Goal: Task Accomplishment & Management: Complete application form

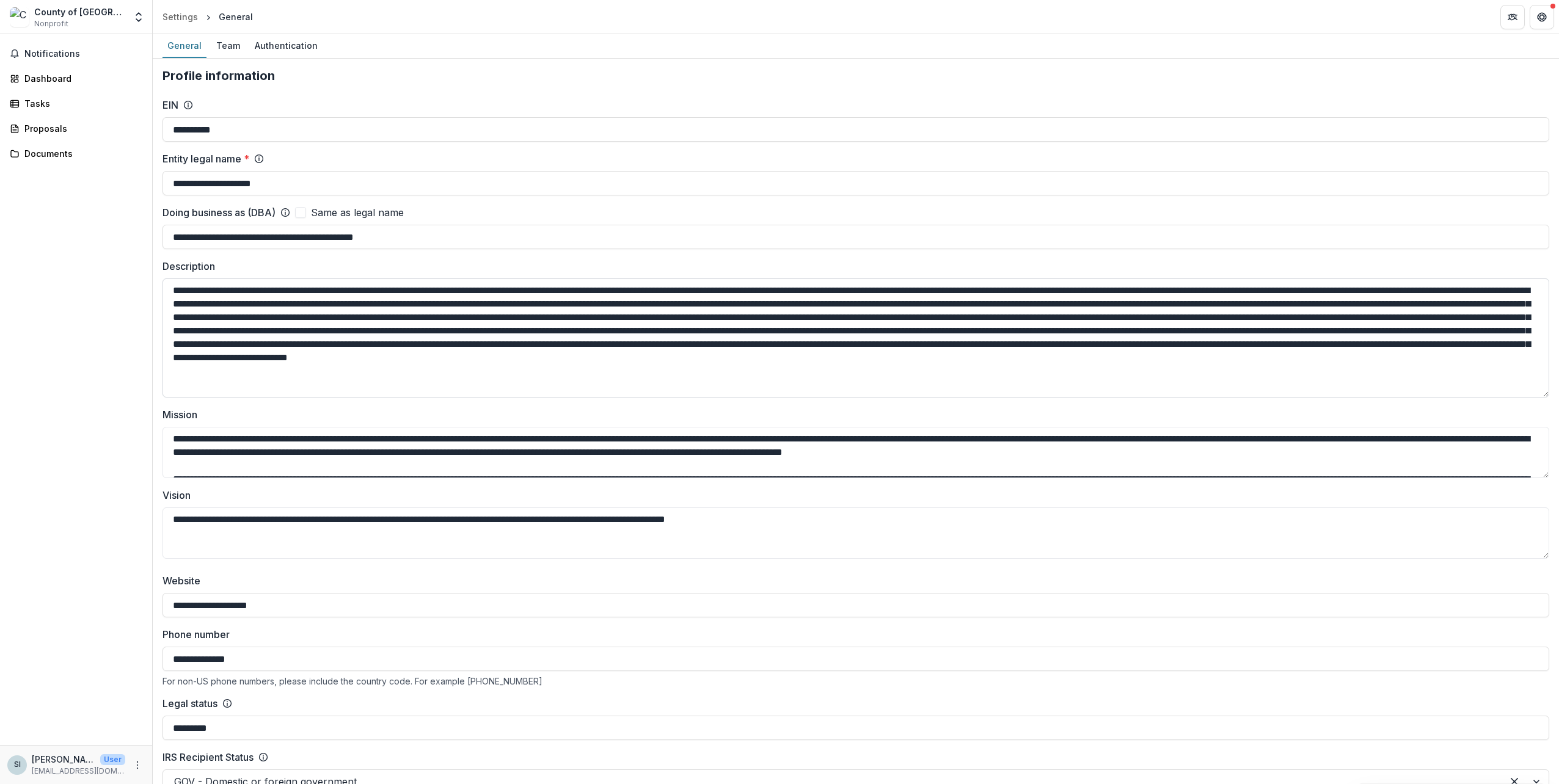
click at [790, 315] on textarea "Description" at bounding box center [855, 338] width 1387 height 119
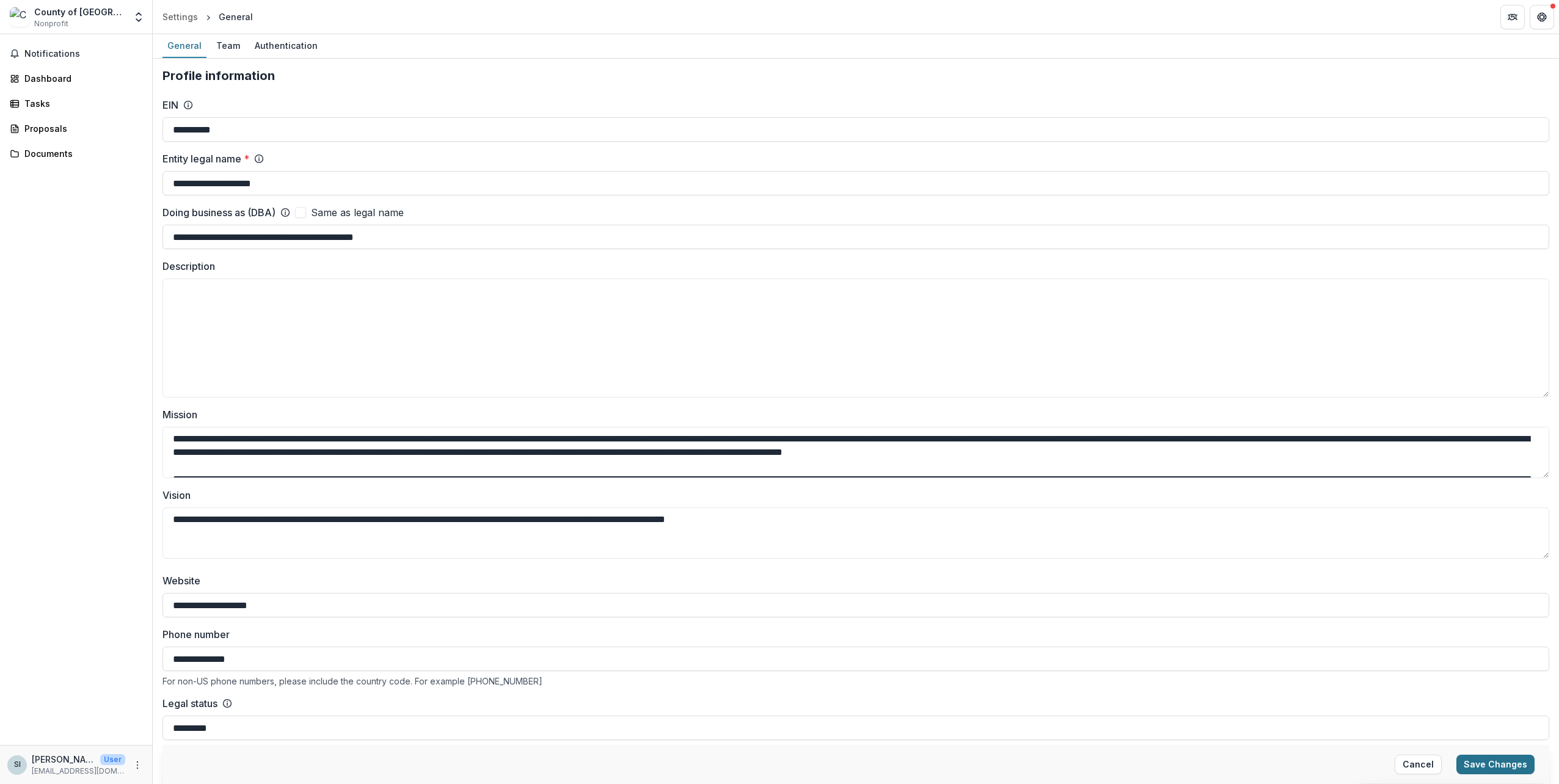
click at [1482, 764] on button "Save Changes" at bounding box center [1495, 765] width 78 height 19
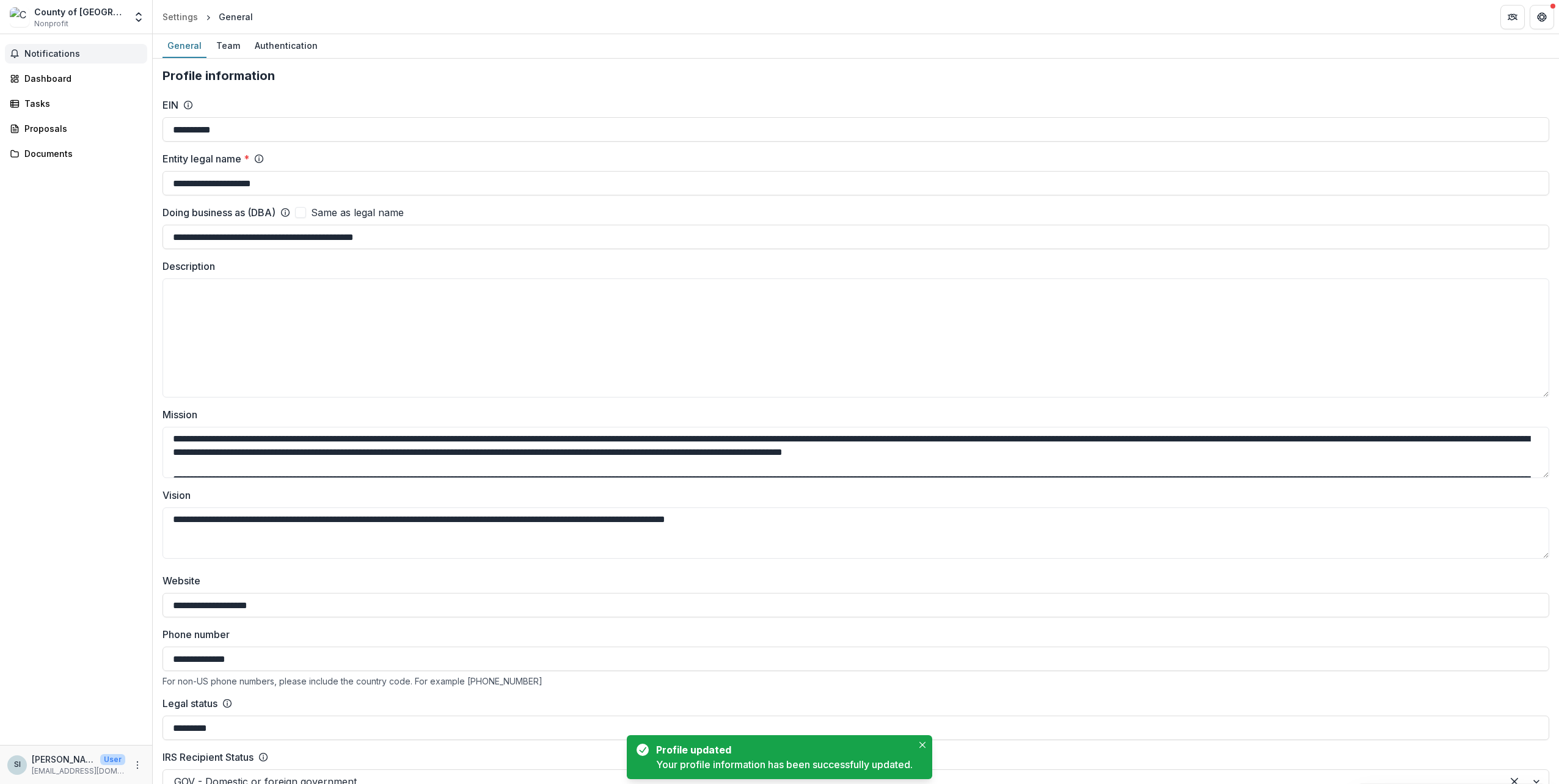
click at [84, 58] on span "Notifications" at bounding box center [83, 54] width 118 height 11
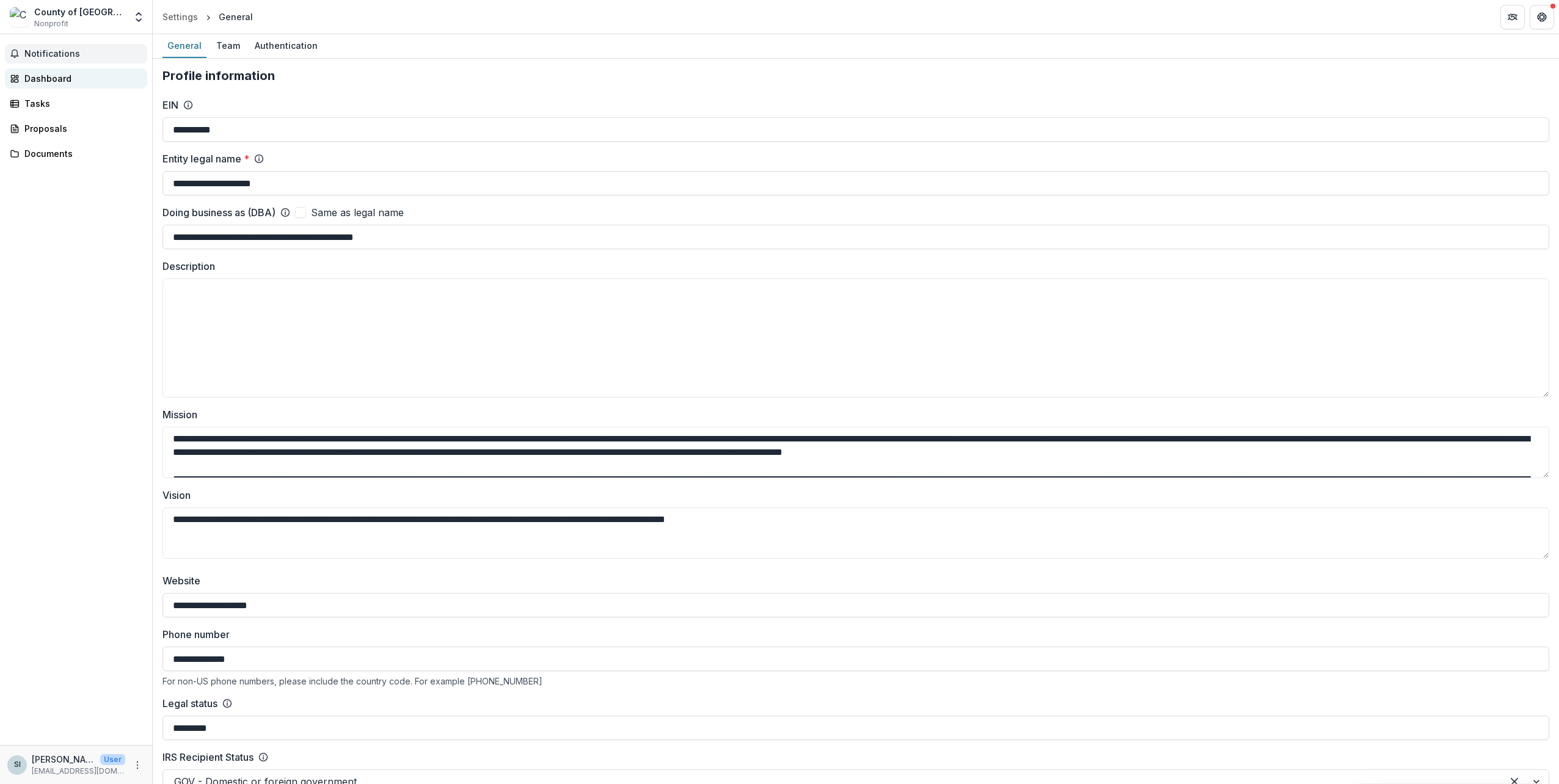
click at [77, 73] on div "Dashboard" at bounding box center [81, 78] width 113 height 13
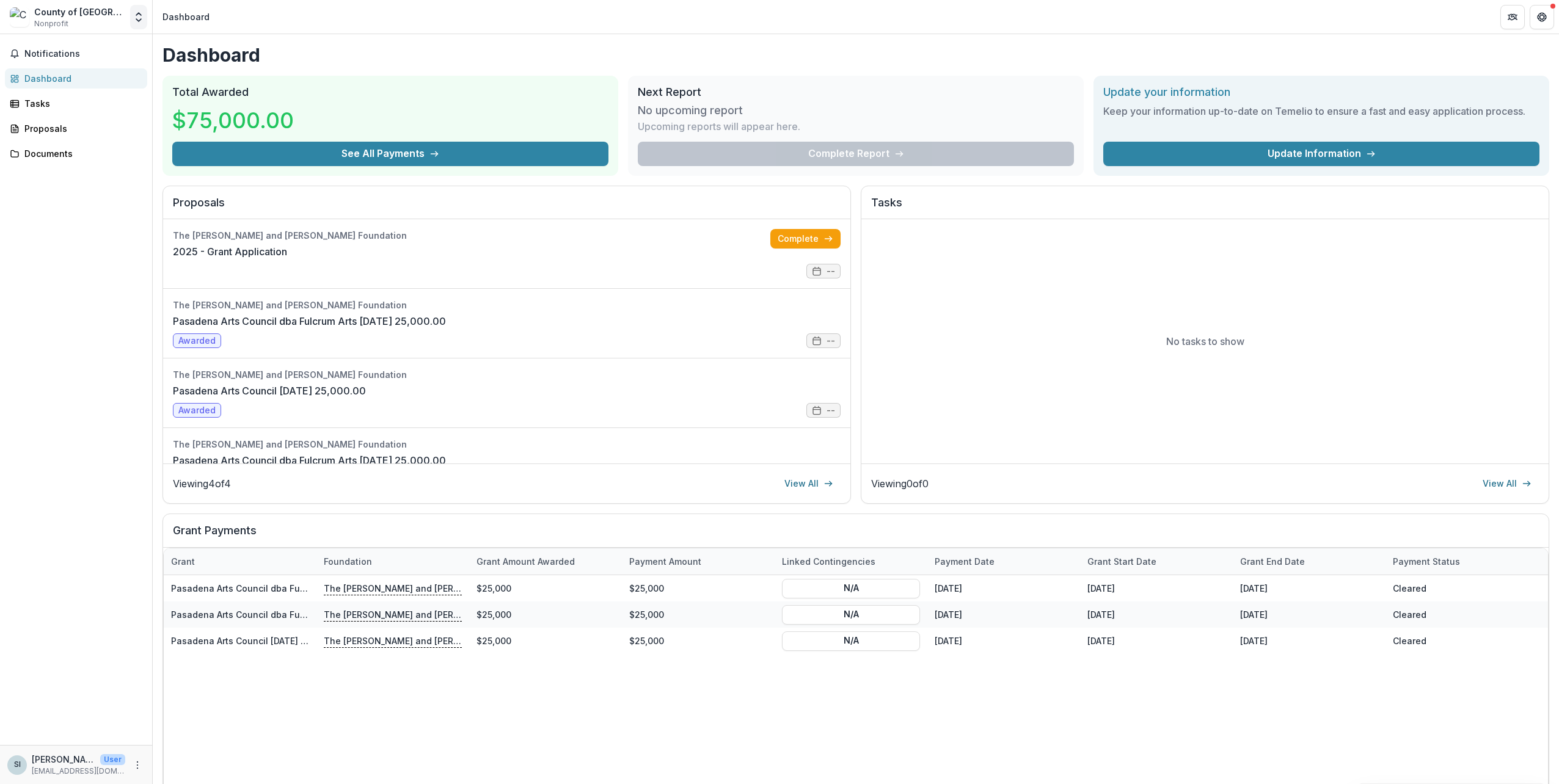
click at [138, 16] on icon "Open entity switcher" at bounding box center [138, 18] width 12 height 12
click at [72, 137] on link "Settings" at bounding box center [64, 135] width 171 height 20
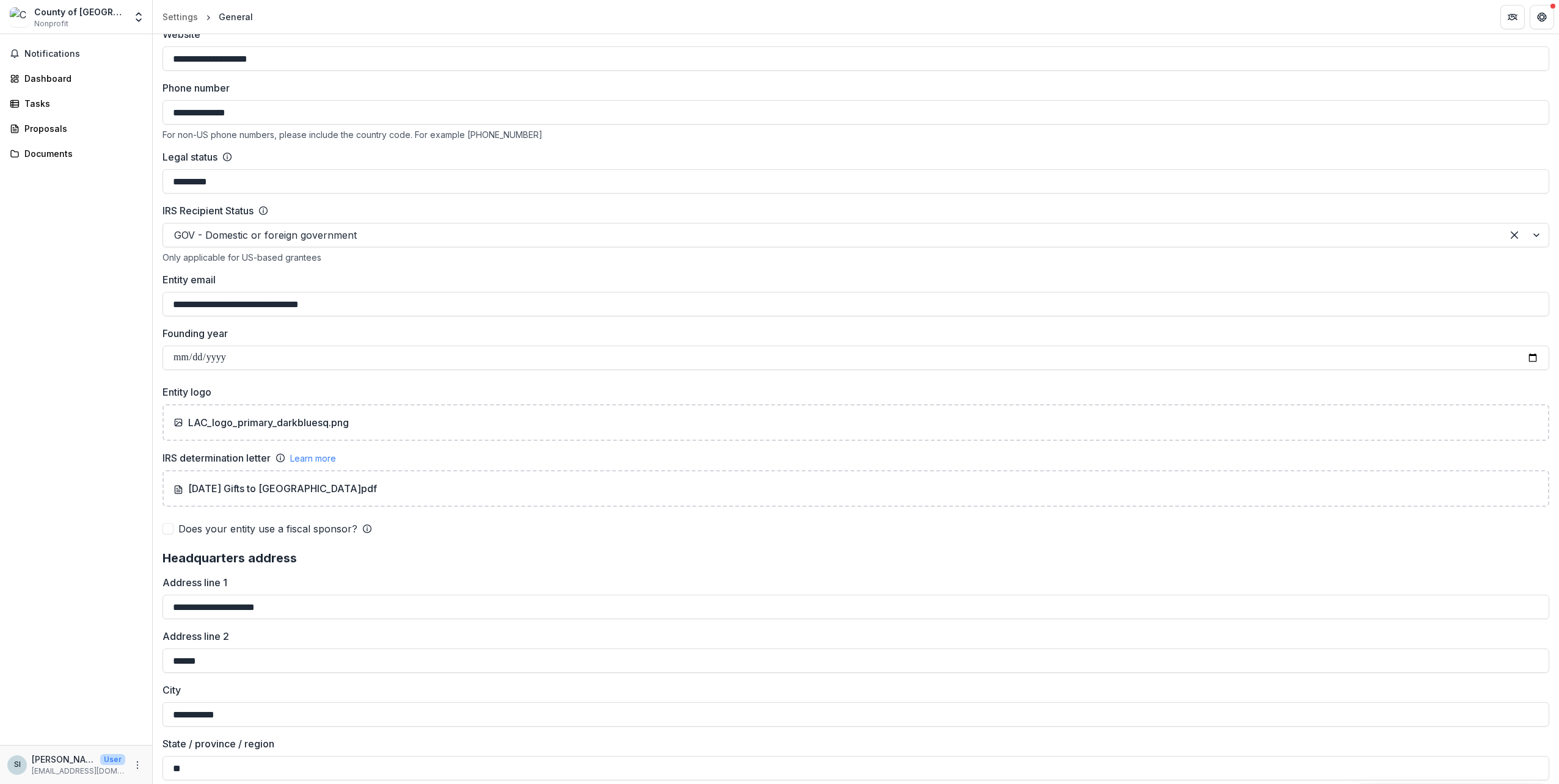
scroll to position [489, 0]
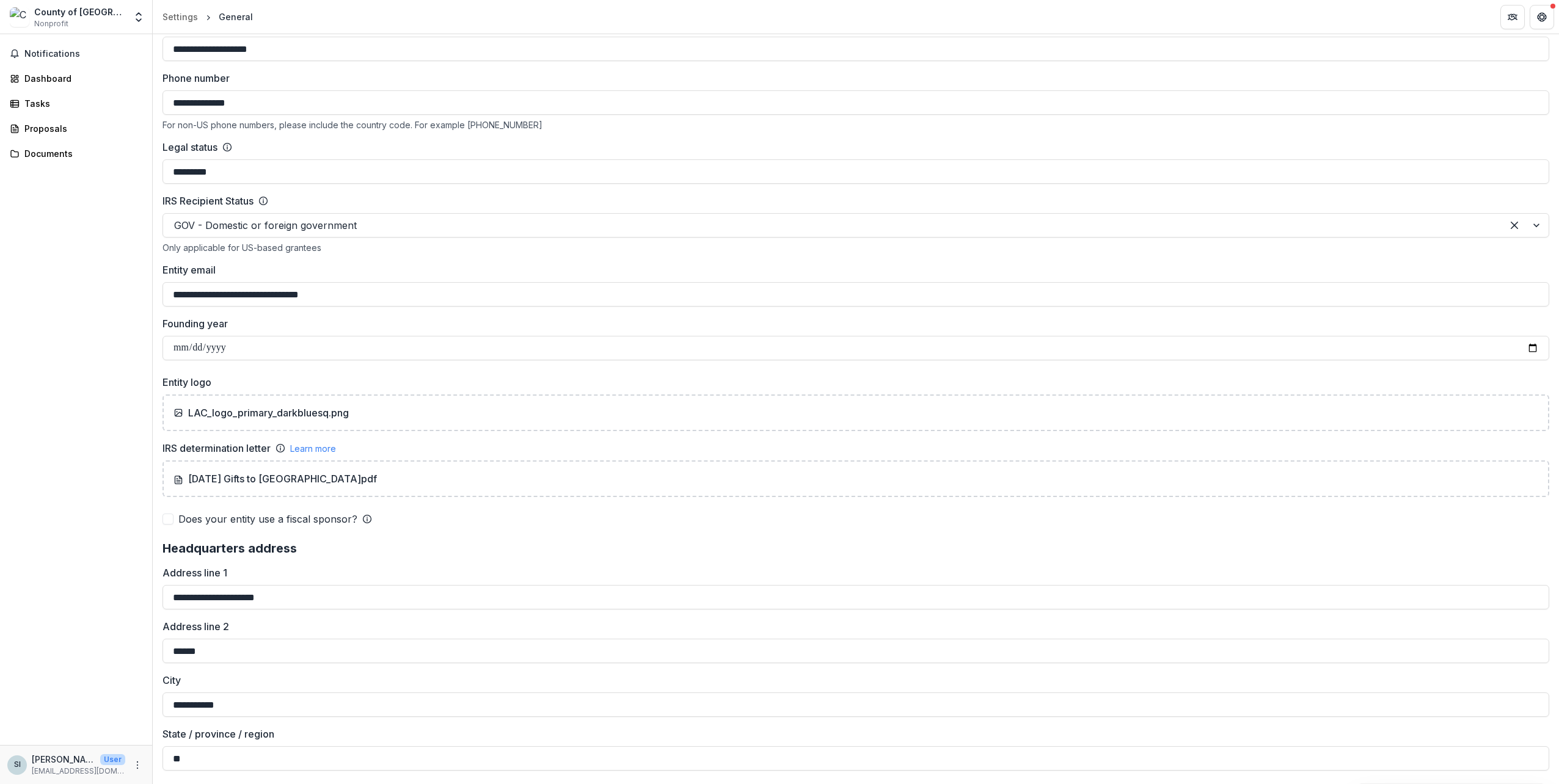
drag, startPoint x: 243, startPoint y: 166, endPoint x: 155, endPoint y: 160, distance: 88.2
click at [155, 160] on div "**********" at bounding box center [855, 583] width 1407 height 2026
click at [1514, 769] on button "Save Changes" at bounding box center [1495, 765] width 78 height 19
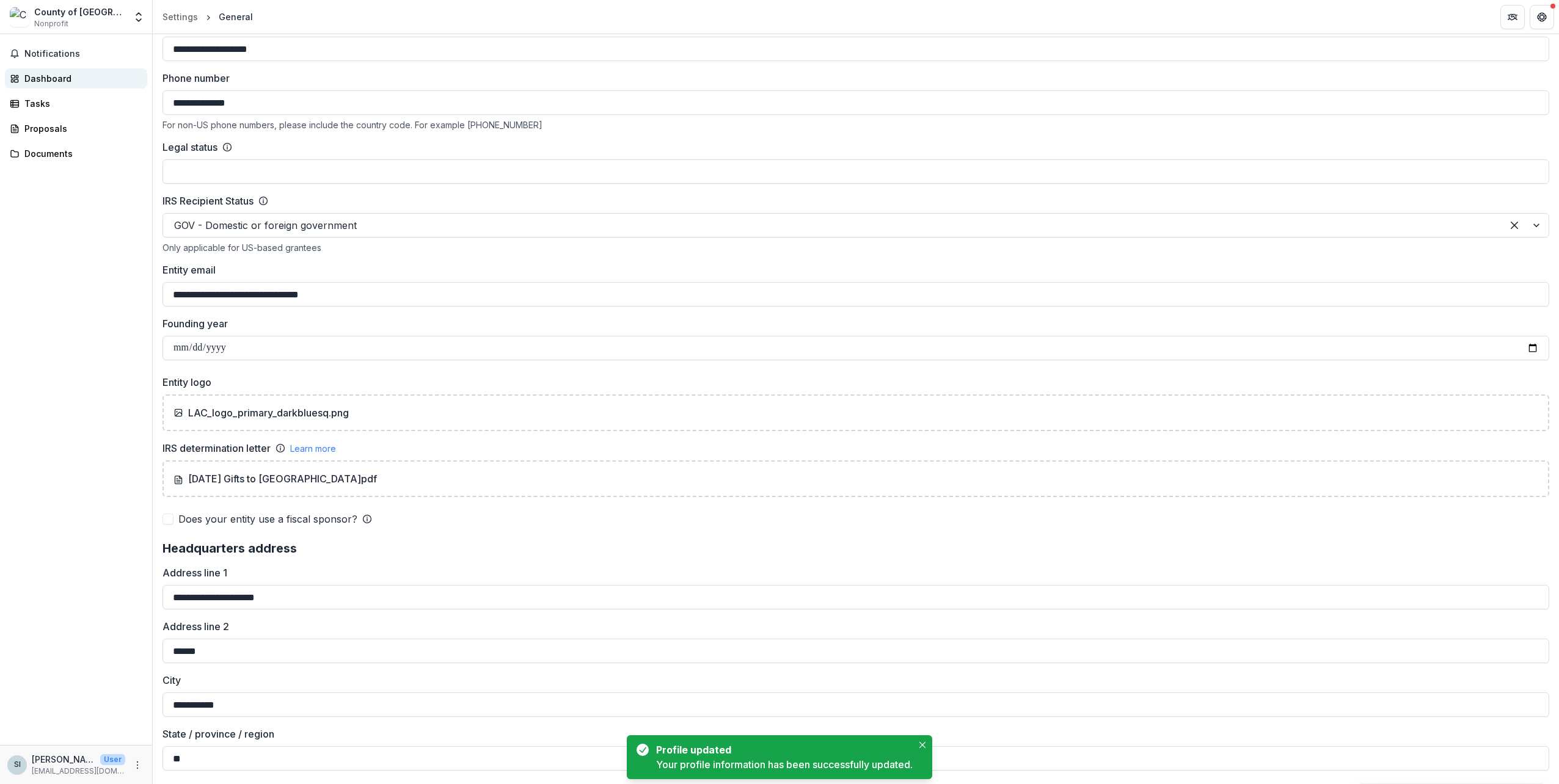
click at [68, 83] on div "Dashboard" at bounding box center [81, 78] width 113 height 13
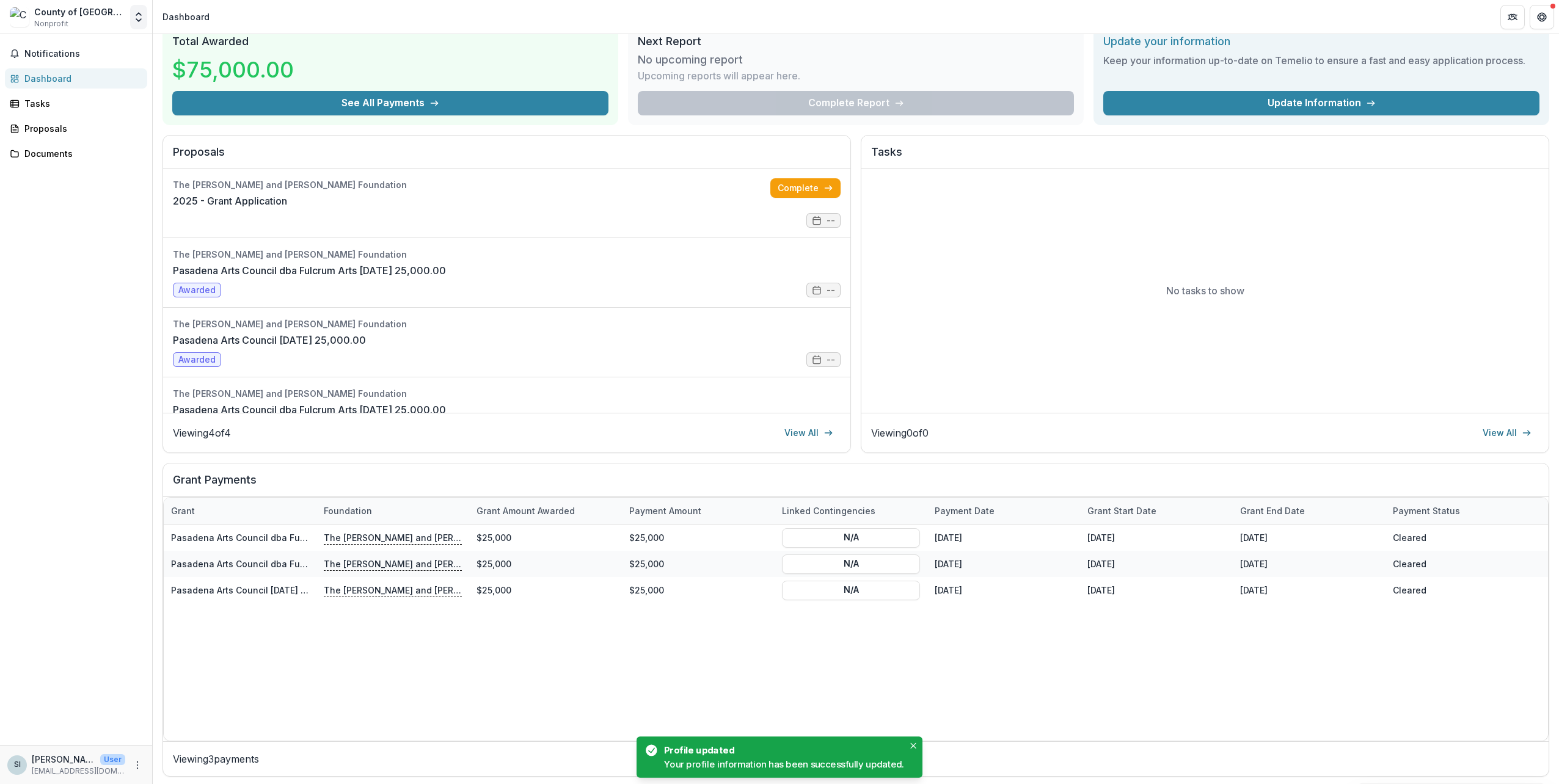
click at [136, 18] on icon "Open entity switcher" at bounding box center [138, 18] width 12 height 12
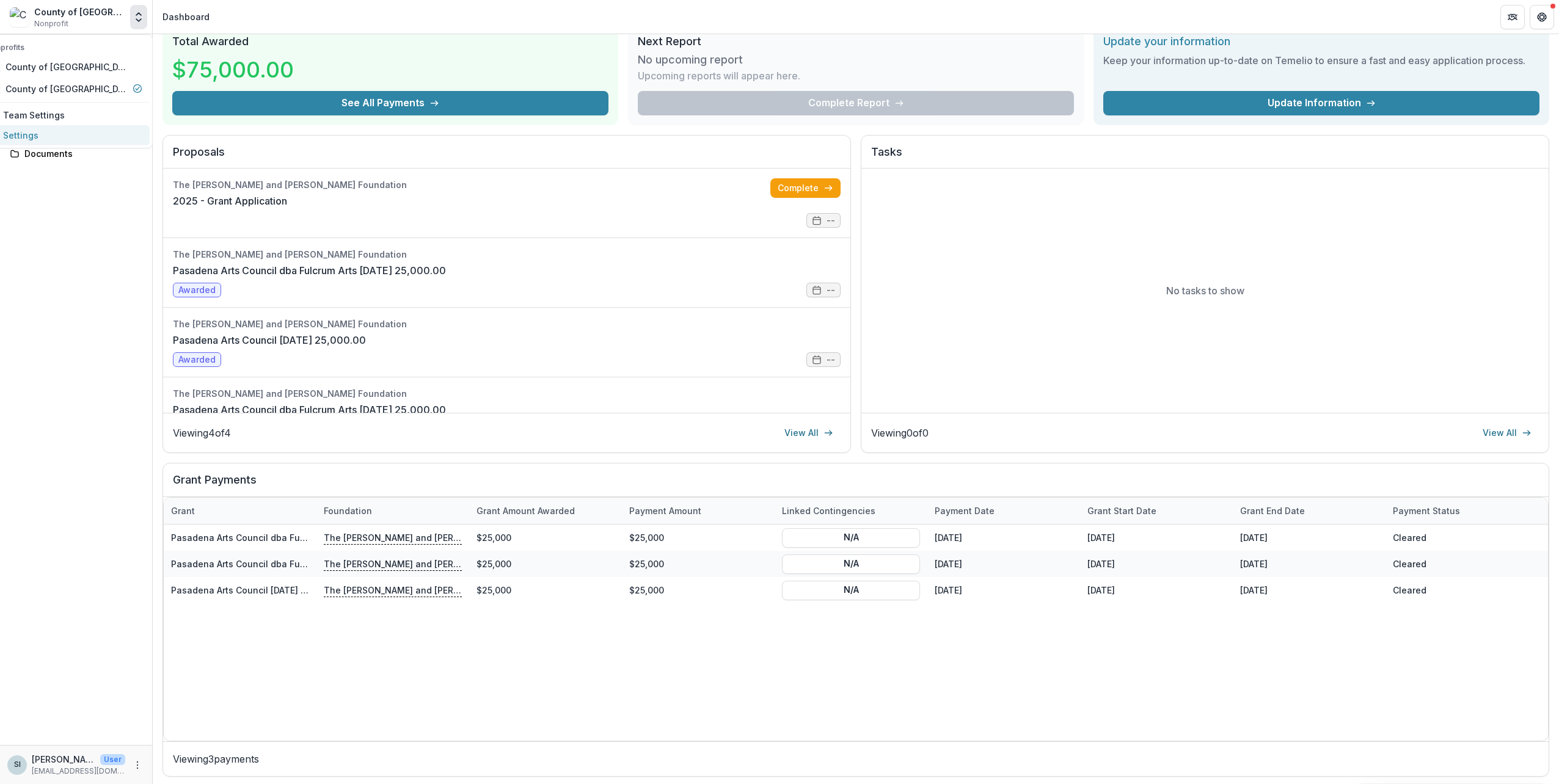
click at [87, 132] on link "Settings" at bounding box center [64, 135] width 171 height 20
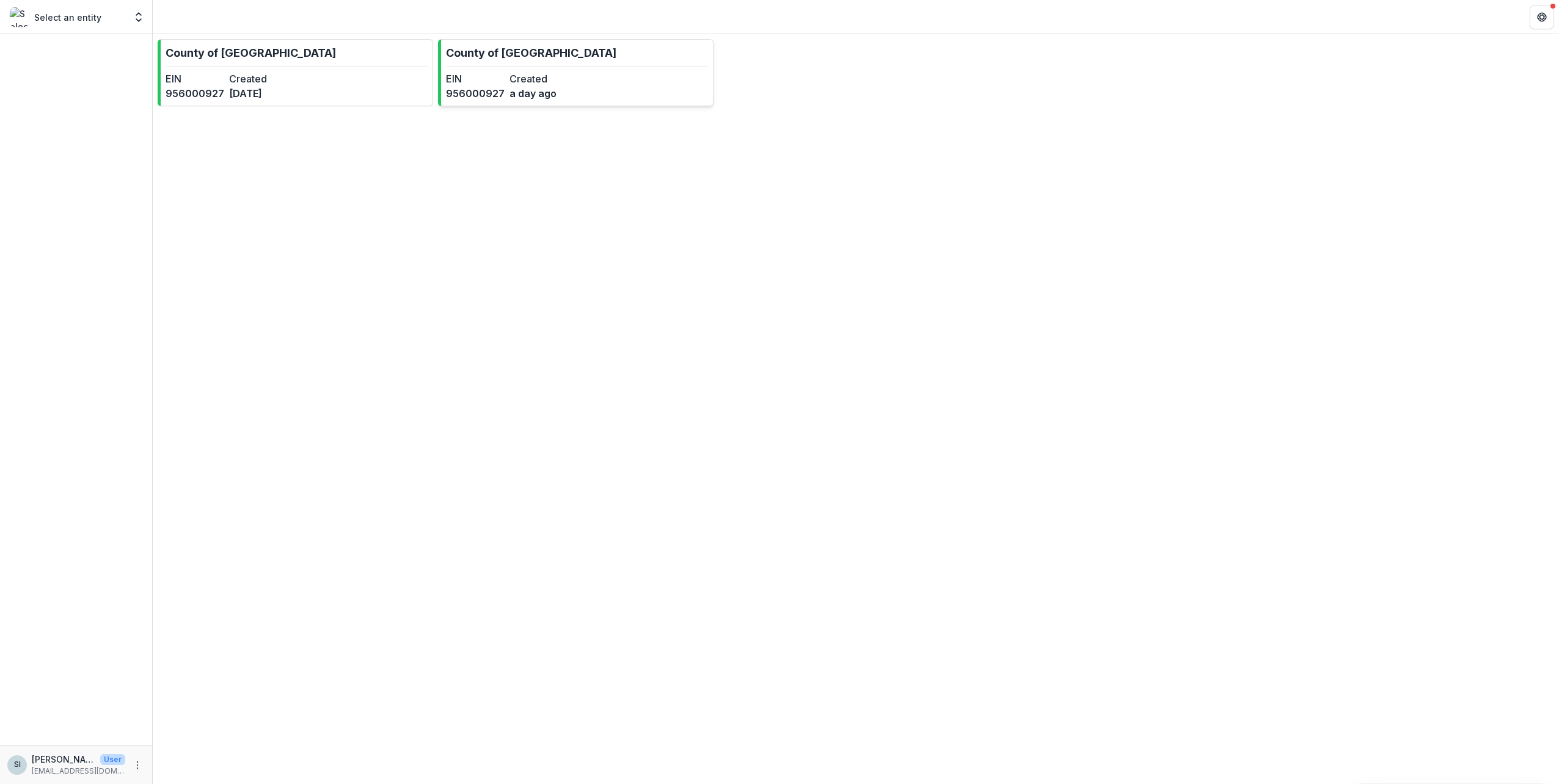
click at [589, 89] on link "County of [GEOGRAPHIC_DATA] EIN [US_EMPLOYER_IDENTIFICATION_NUMBER] Created a d…" at bounding box center [576, 73] width 275 height 67
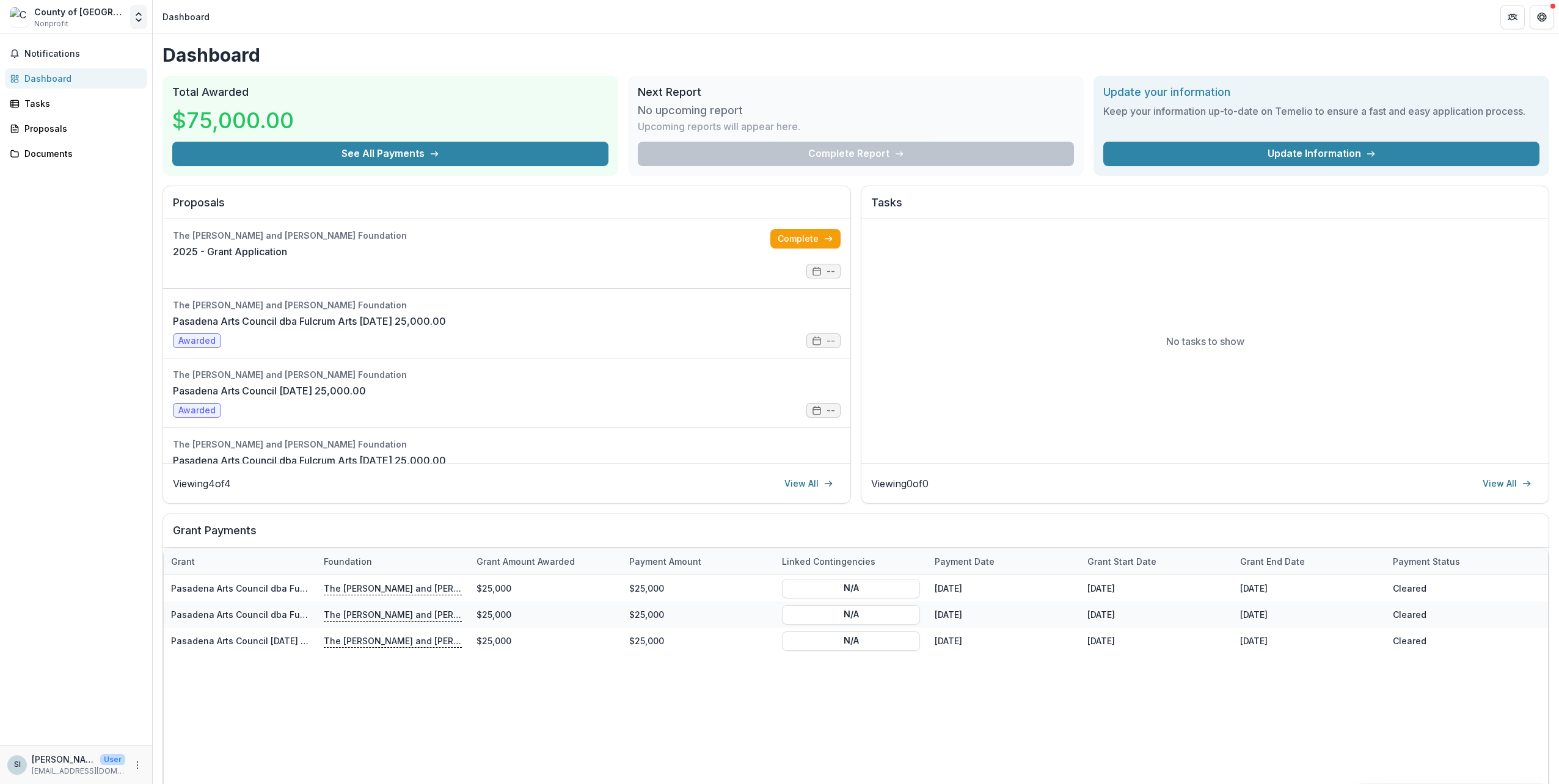
click at [139, 19] on icon "Open entity switcher" at bounding box center [138, 18] width 12 height 12
click at [72, 136] on link "Settings" at bounding box center [64, 135] width 171 height 20
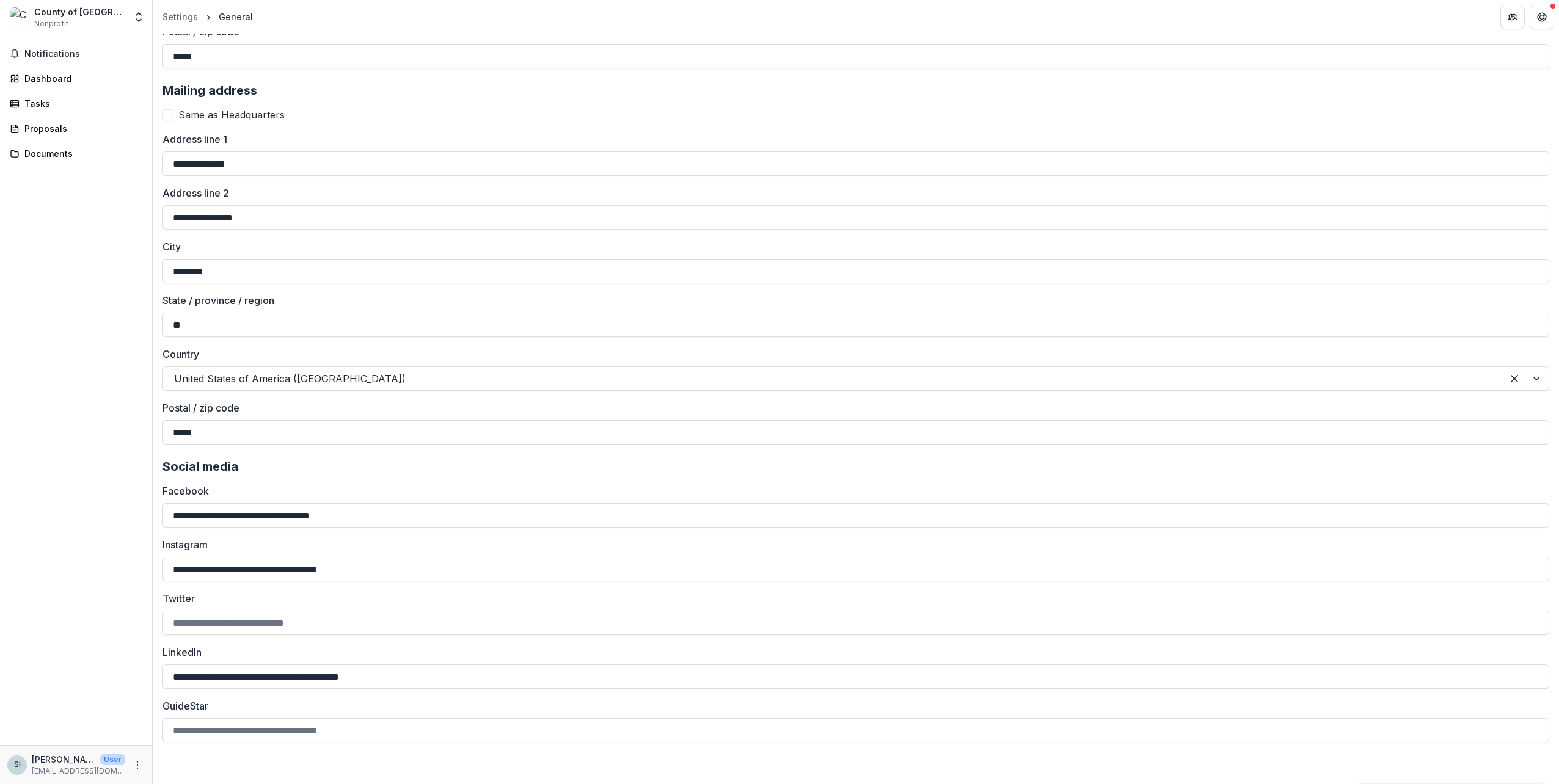
scroll to position [1115, 0]
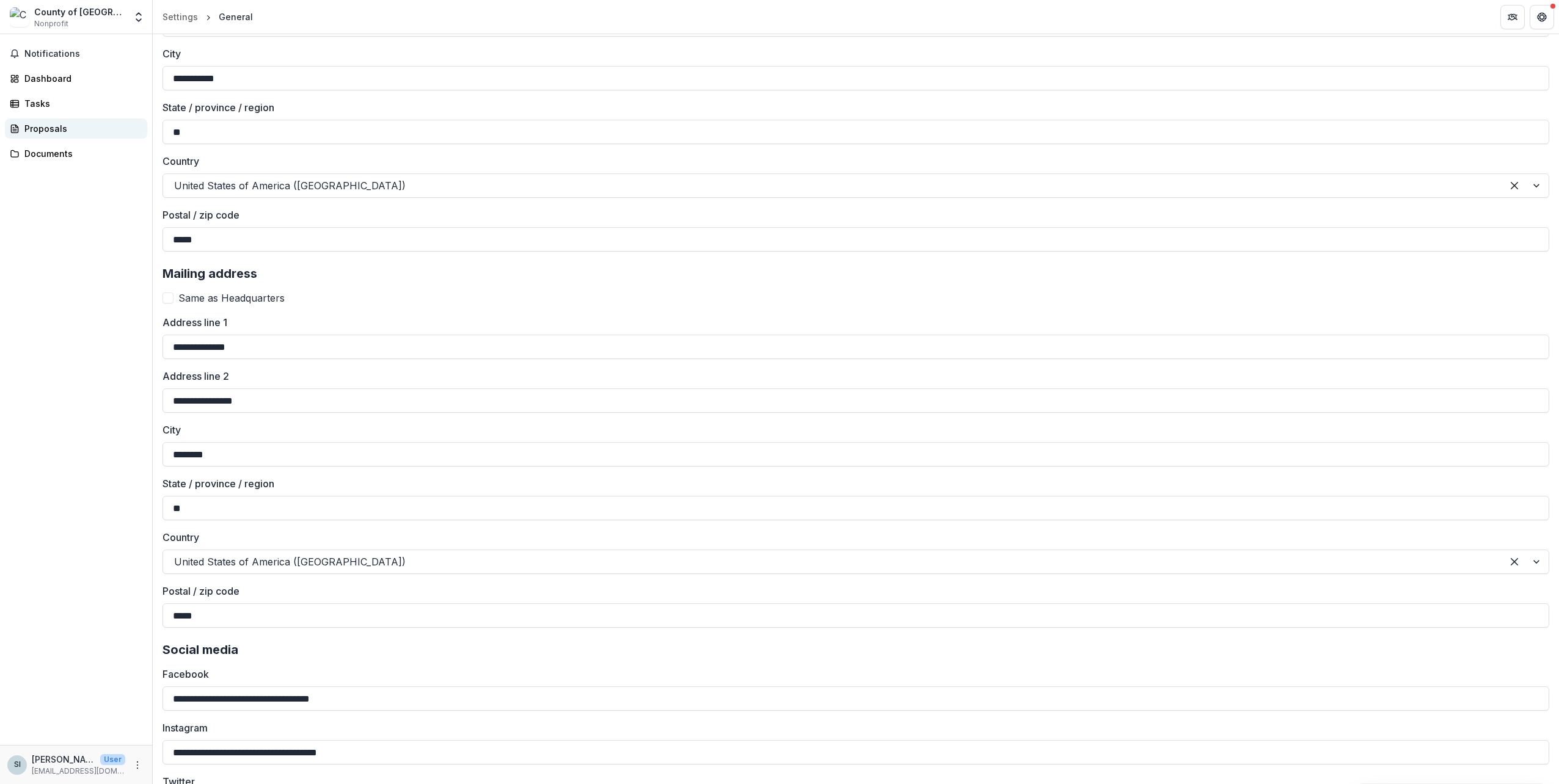
click at [77, 120] on link "Proposals" at bounding box center [76, 128] width 142 height 20
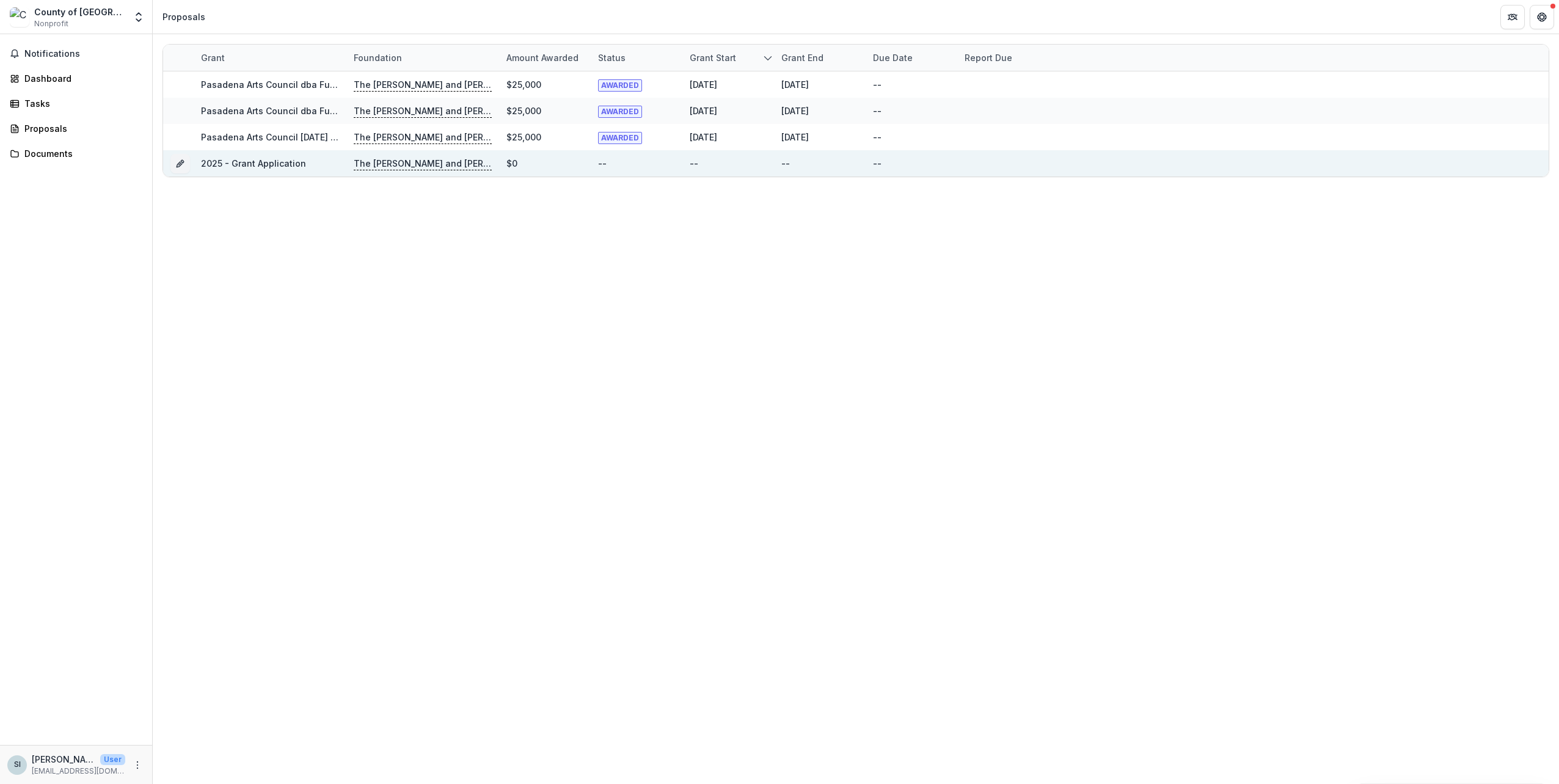
click at [269, 160] on link "2025 - Grant Application" at bounding box center [253, 164] width 105 height 11
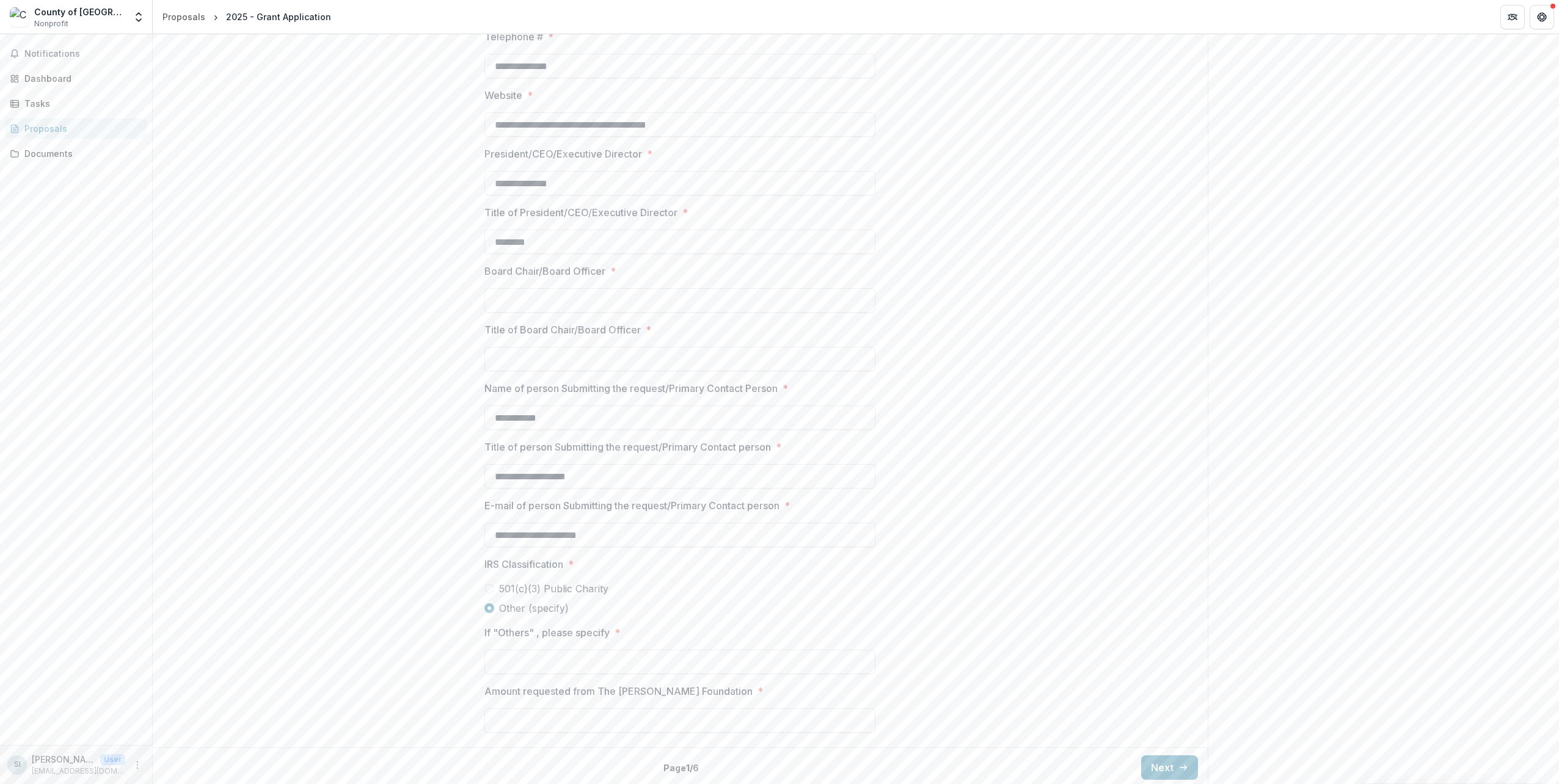
scroll to position [735, 0]
click at [514, 302] on input "Board Chair/Board Officer *" at bounding box center [680, 298] width 391 height 25
click at [388, 666] on div "**********" at bounding box center [680, 107] width 1055 height 1266
click at [1149, 771] on button "Next" at bounding box center [1169, 766] width 57 height 25
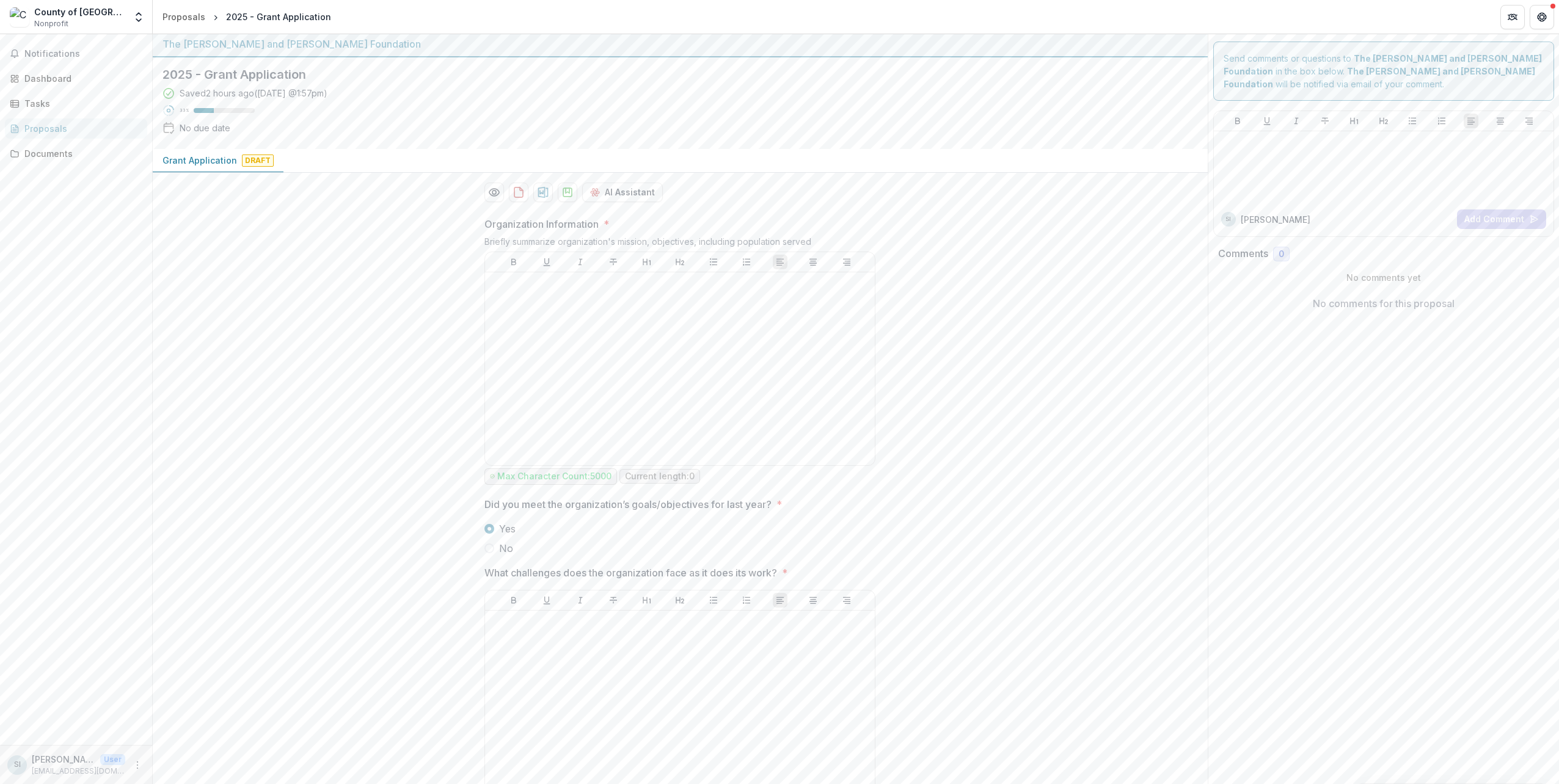
scroll to position [0, 0]
click at [502, 547] on span "No" at bounding box center [507, 551] width 14 height 15
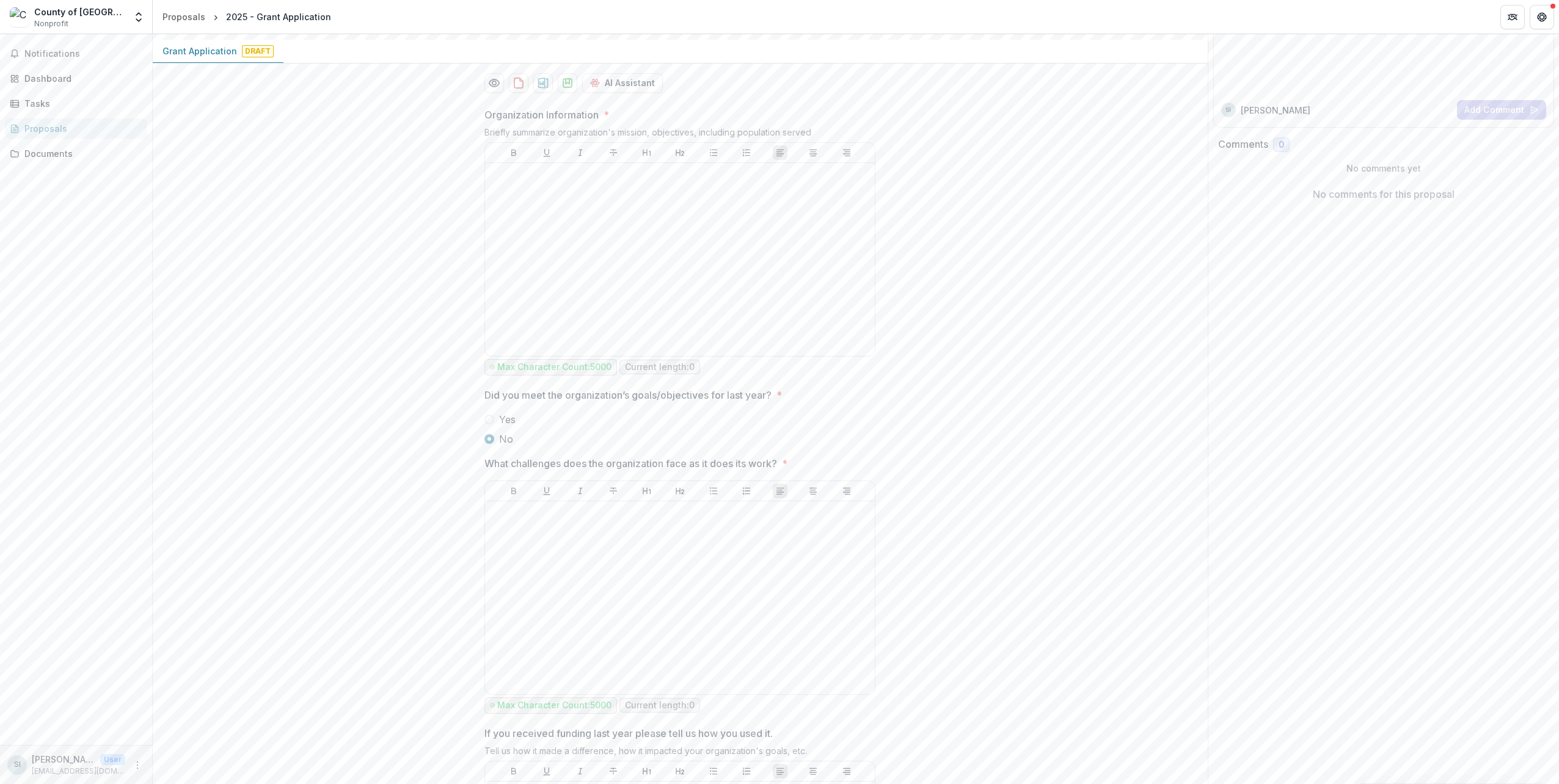
scroll to position [122, 0]
click at [500, 402] on span "Yes" at bounding box center [507, 409] width 17 height 15
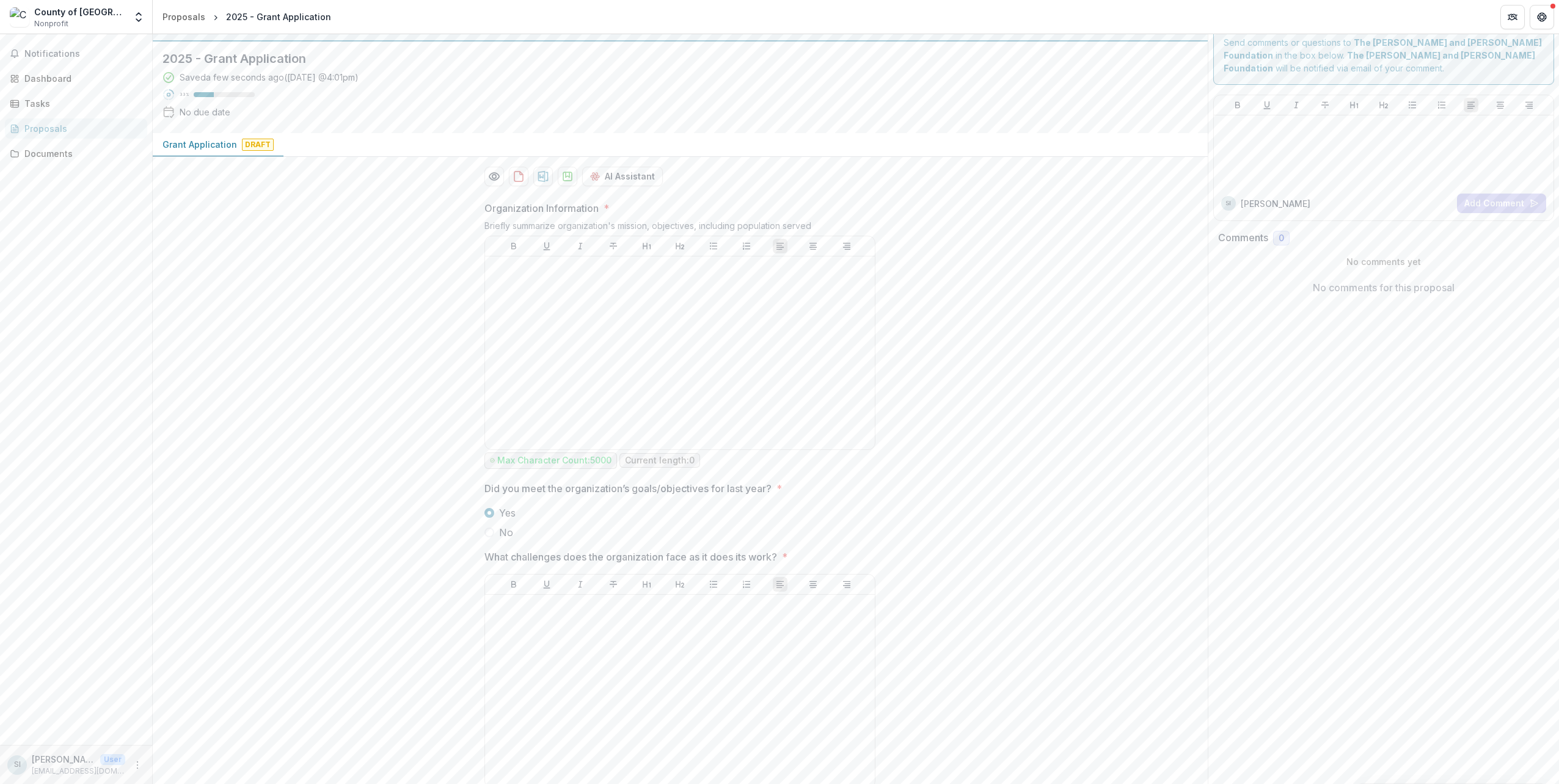
scroll to position [0, 0]
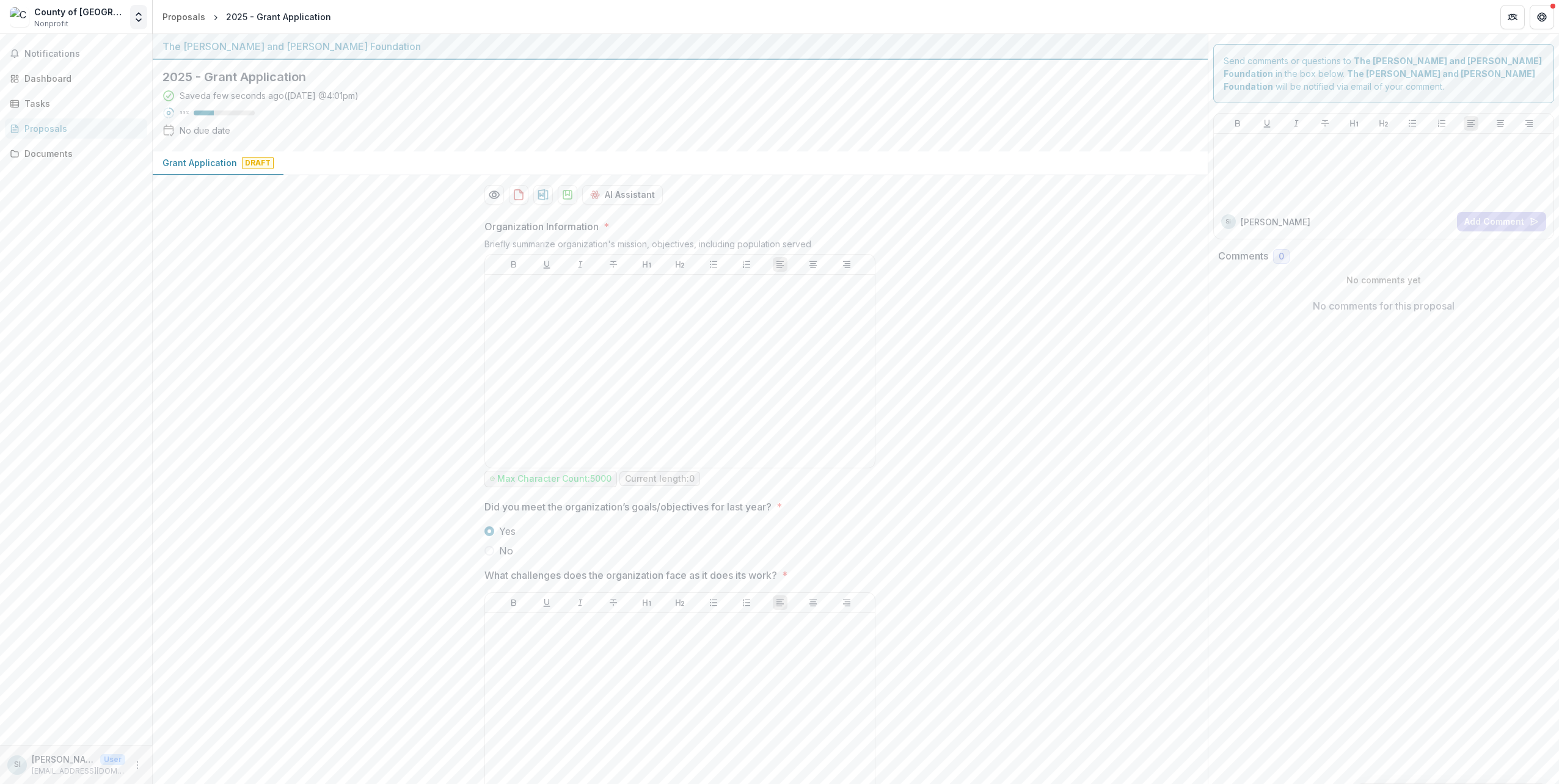
click at [135, 18] on icon "Open entity switcher" at bounding box center [138, 18] width 12 height 12
click at [53, 145] on div "Nonprofits County of [GEOGRAPHIC_DATA] County of [GEOGRAPHIC_DATA] Team Setting…" at bounding box center [64, 91] width 177 height 114
click at [53, 143] on link "Settings" at bounding box center [64, 135] width 171 height 20
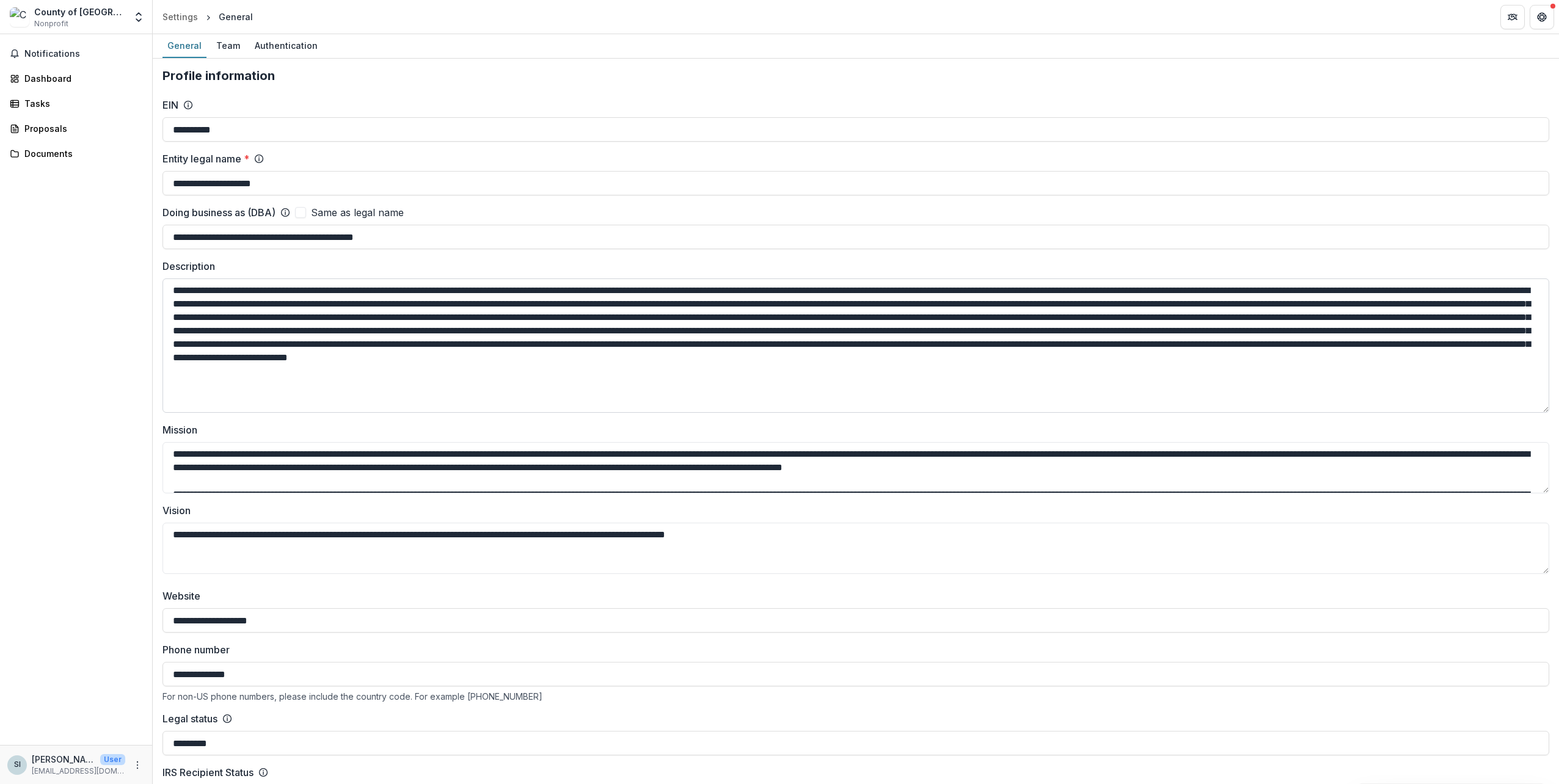
drag, startPoint x: 1541, startPoint y: 326, endPoint x: 1537, endPoint y: 411, distance: 85.1
click at [1537, 411] on textarea "Description" at bounding box center [855, 345] width 1387 height 134
drag, startPoint x: 96, startPoint y: 136, endPoint x: 86, endPoint y: 134, distance: 10.2
click at [96, 135] on link "Proposals" at bounding box center [76, 128] width 142 height 20
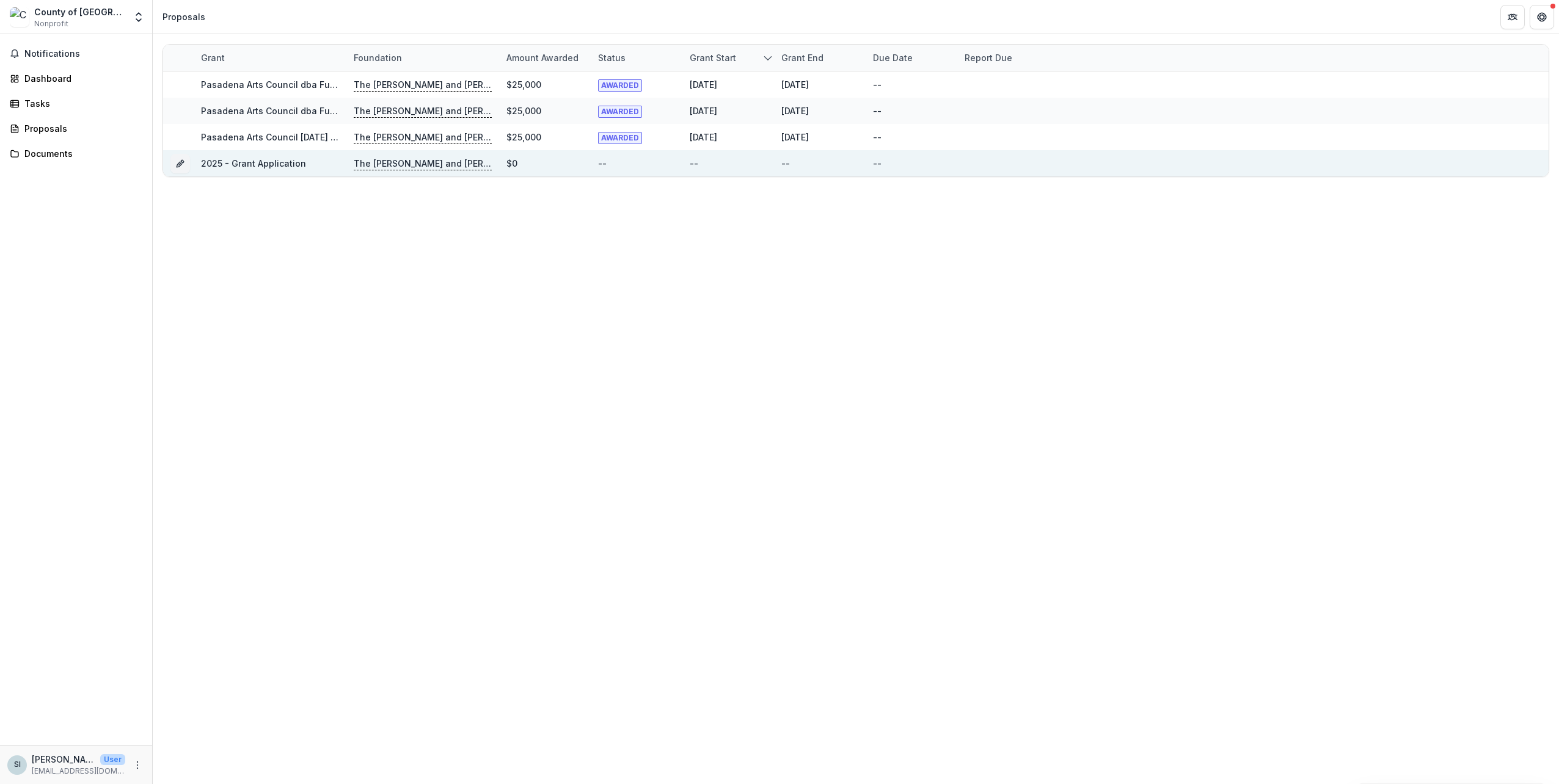
click at [221, 159] on link "2025 - Grant Application" at bounding box center [253, 164] width 105 height 11
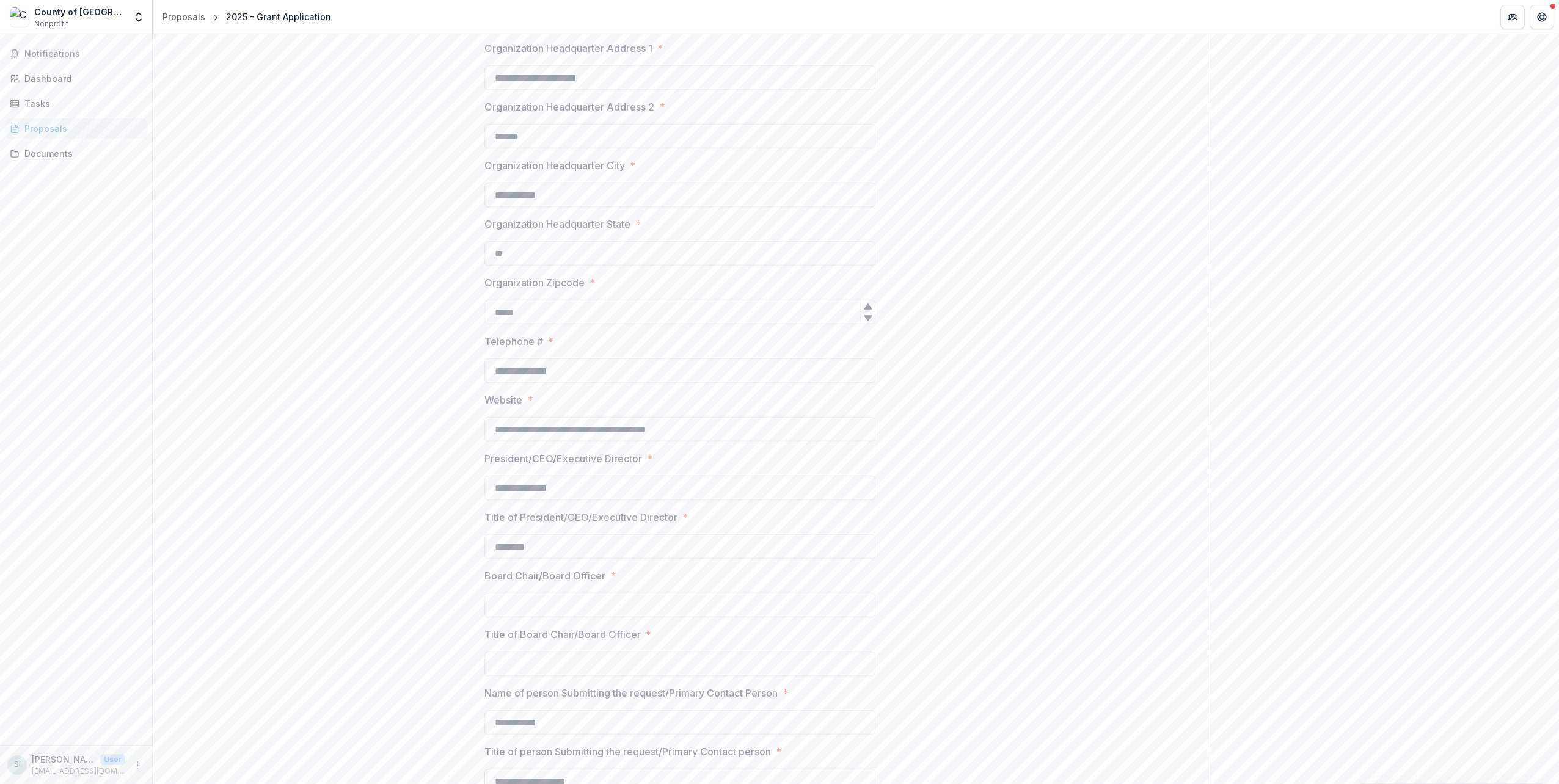
scroll to position [735, 0]
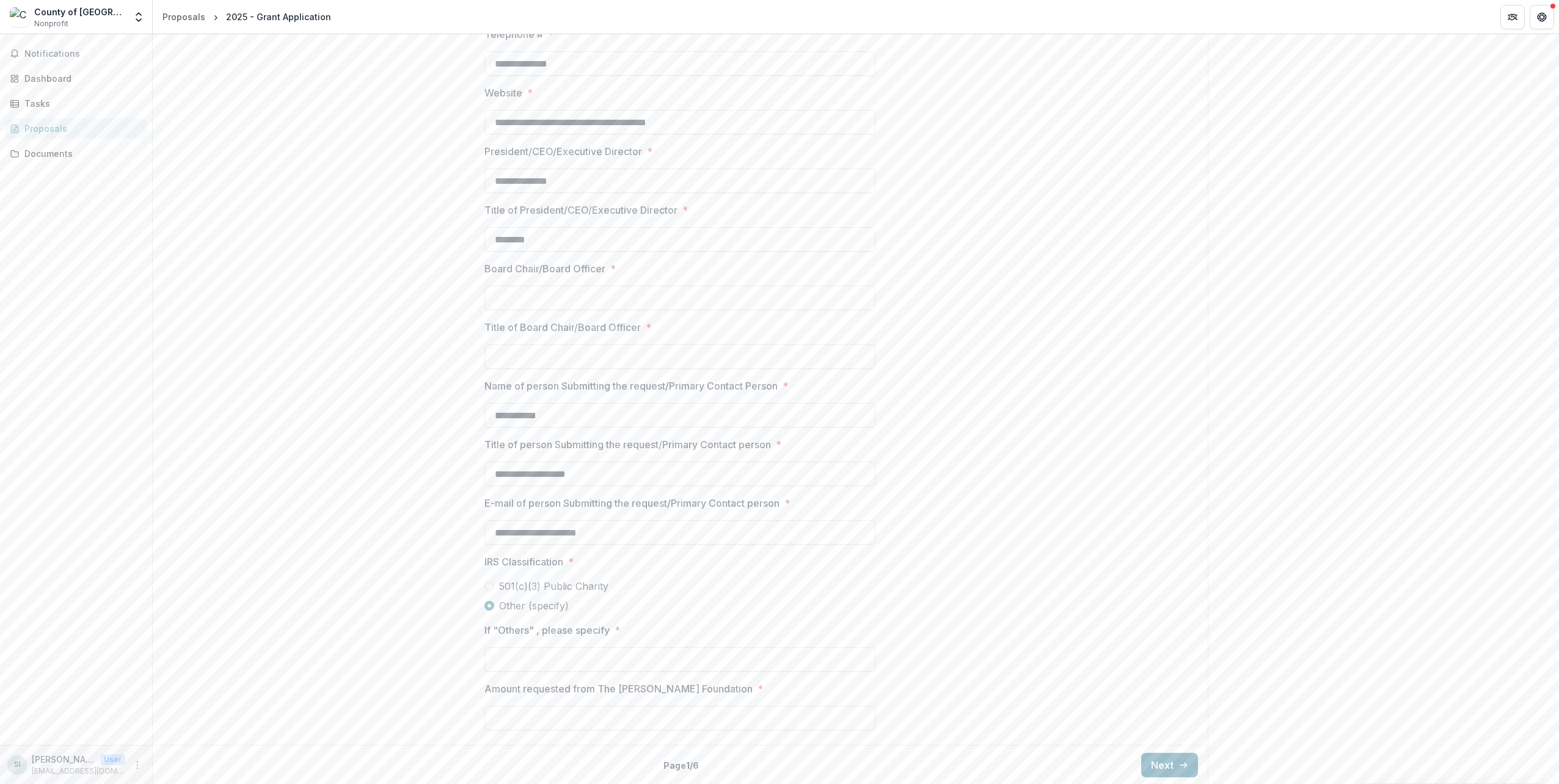
click at [1174, 758] on button "Next" at bounding box center [1169, 766] width 57 height 25
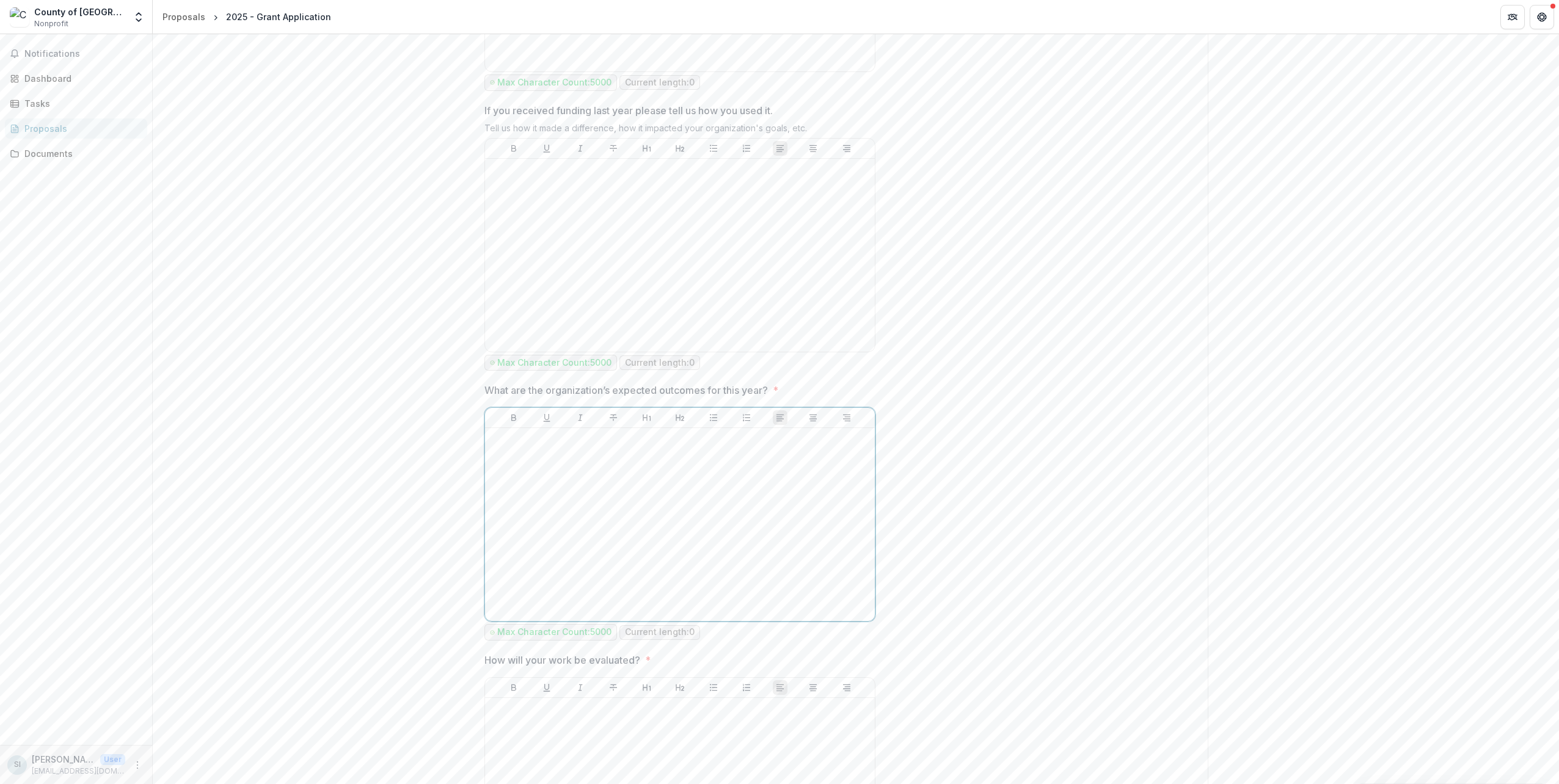
click at [690, 472] on div at bounding box center [680, 524] width 380 height 183
drag, startPoint x: 719, startPoint y: 470, endPoint x: 635, endPoint y: 470, distance: 84.0
click at [635, 470] on div at bounding box center [680, 524] width 380 height 183
click at [529, 434] on p "******" at bounding box center [680, 439] width 380 height 13
click at [512, 435] on p "******" at bounding box center [680, 439] width 380 height 13
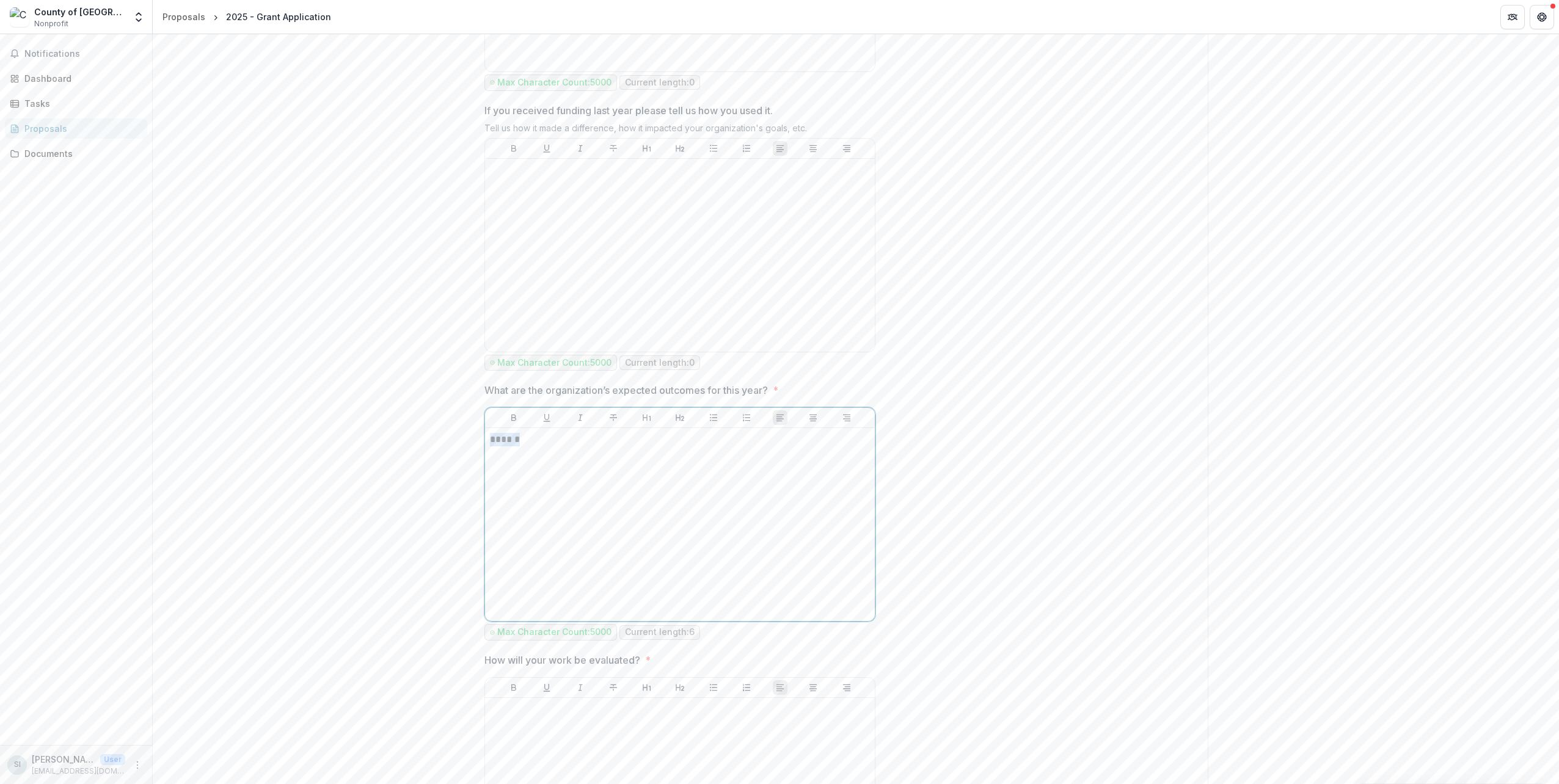
click at [512, 435] on p "******" at bounding box center [680, 439] width 380 height 13
drag, startPoint x: 512, startPoint y: 435, endPoint x: 502, endPoint y: 452, distance: 19.7
click at [137, 15] on icon "Open entity switcher" at bounding box center [138, 18] width 12 height 12
click at [84, 128] on link "Settings" at bounding box center [64, 135] width 171 height 20
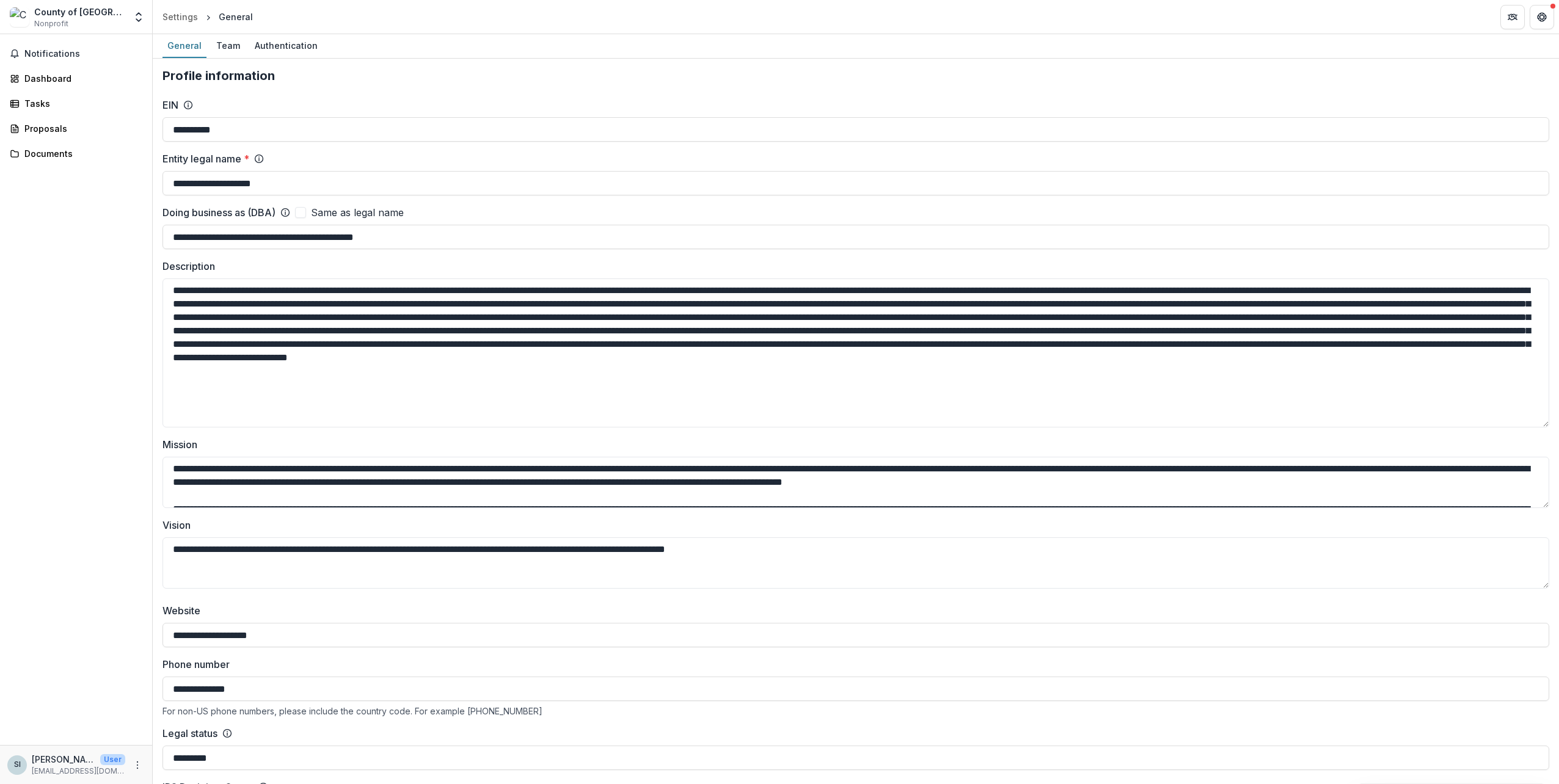
drag, startPoint x: 1541, startPoint y: 327, endPoint x: 1527, endPoint y: 88, distance: 239.4
click at [1530, 424] on textarea "Description" at bounding box center [855, 353] width 1387 height 149
click at [52, 131] on div "Proposals" at bounding box center [81, 128] width 113 height 13
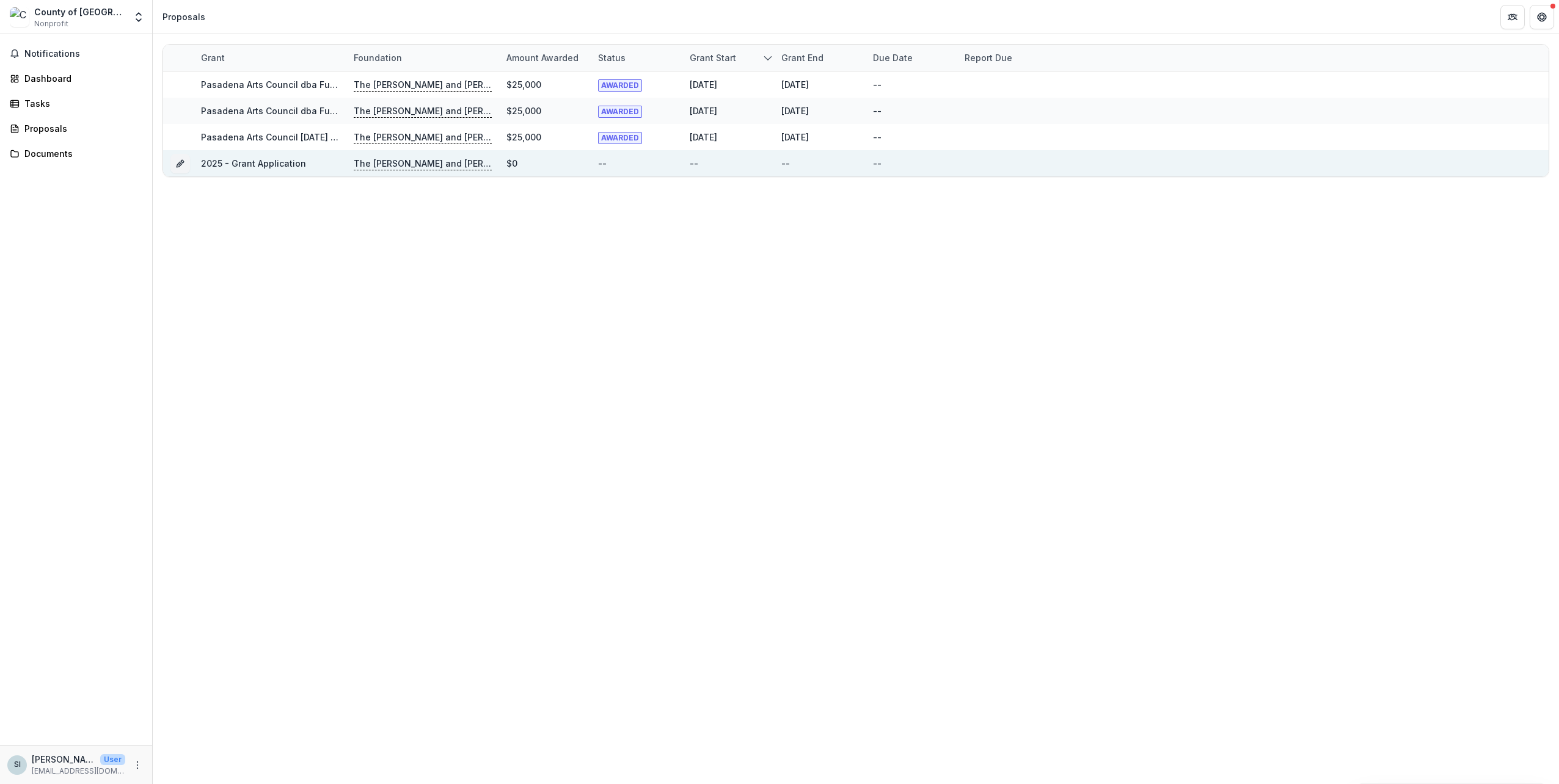
click at [245, 170] on div "2025 - Grant Application" at bounding box center [270, 164] width 138 height 26
click at [245, 166] on link "2025 - Grant Application" at bounding box center [253, 164] width 105 height 11
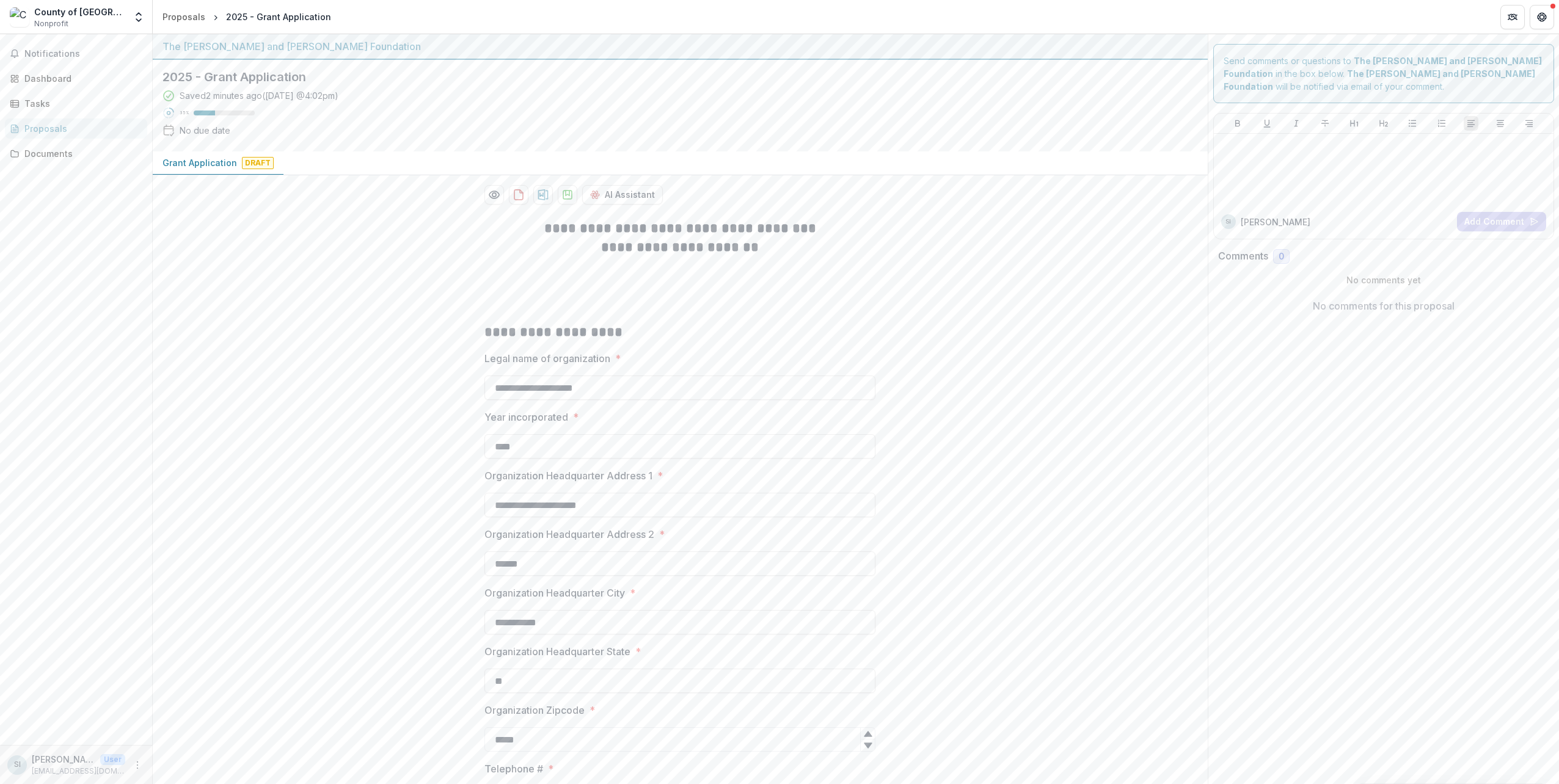
scroll to position [735, 0]
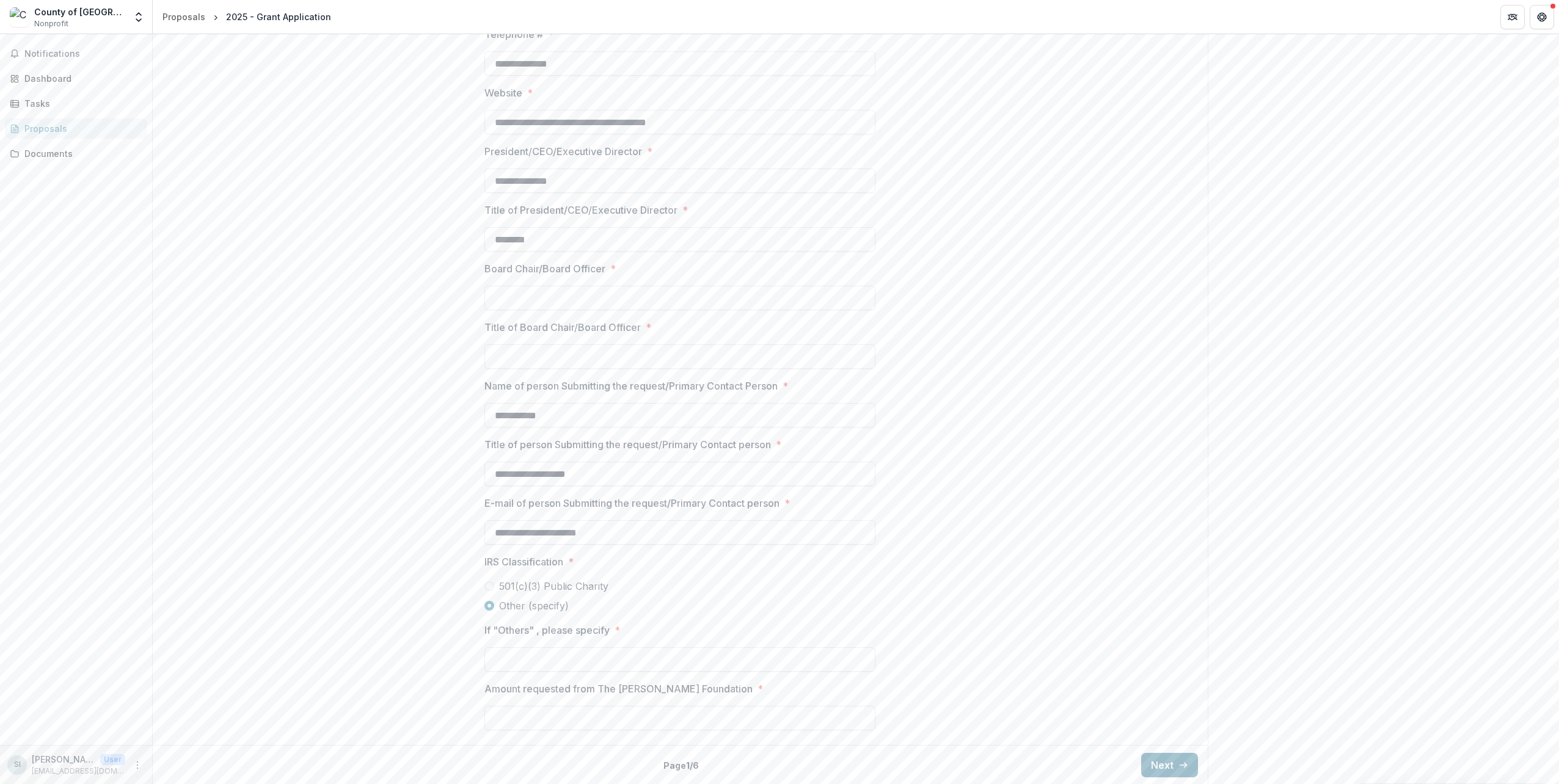
click at [1152, 762] on button "Next" at bounding box center [1169, 766] width 57 height 25
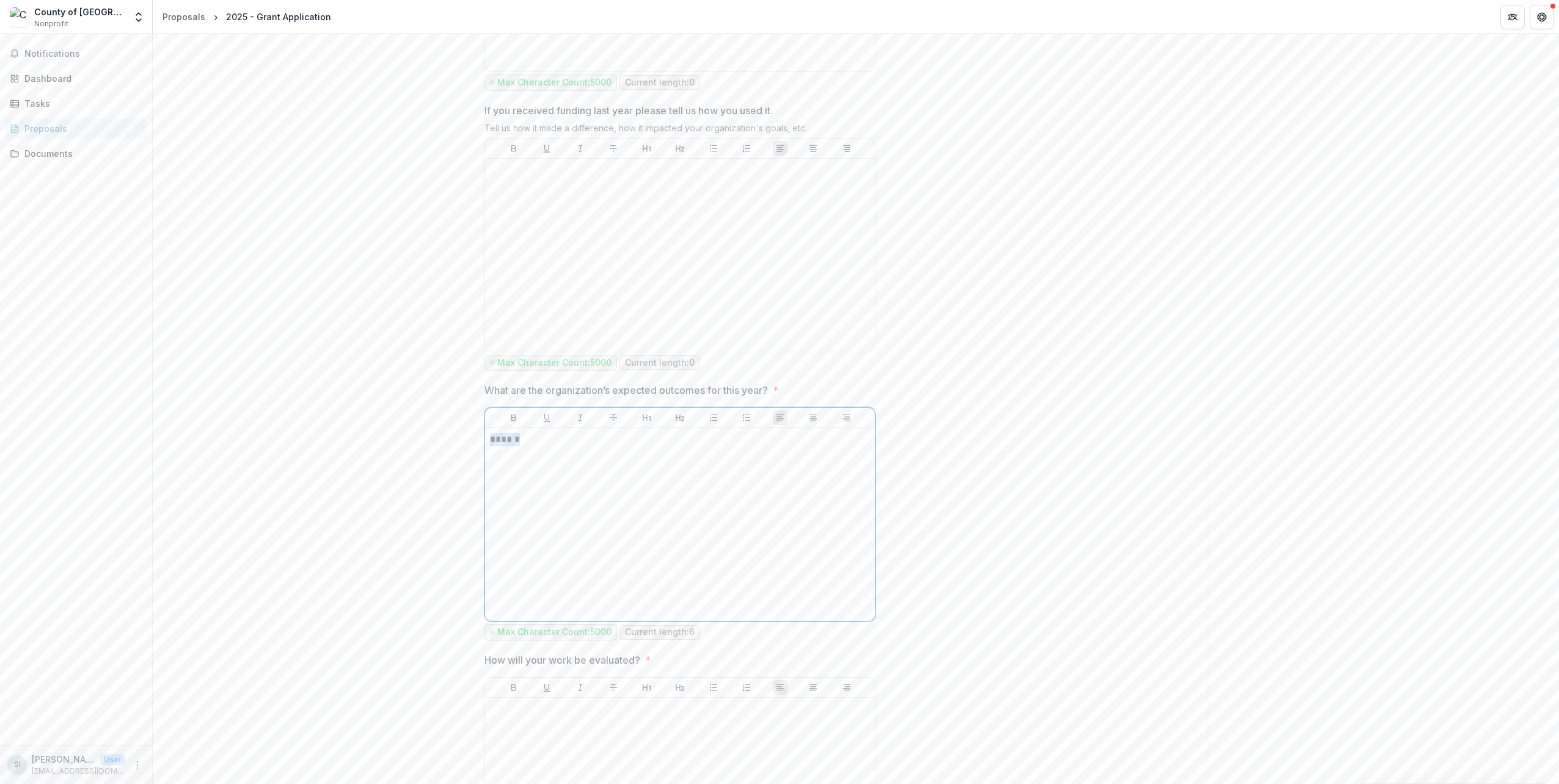
click at [517, 436] on p "******" at bounding box center [680, 439] width 380 height 13
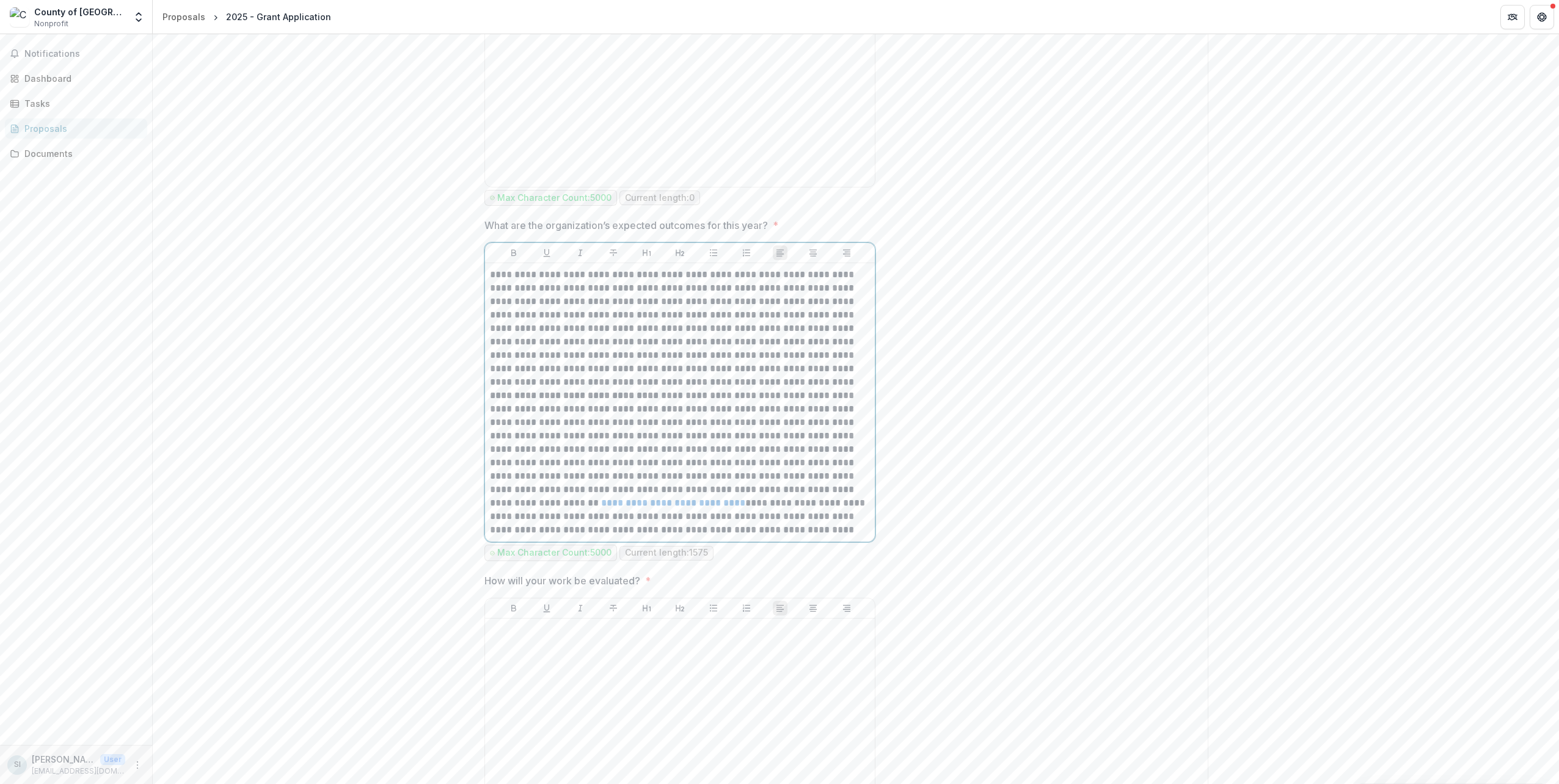
scroll to position [918, 0]
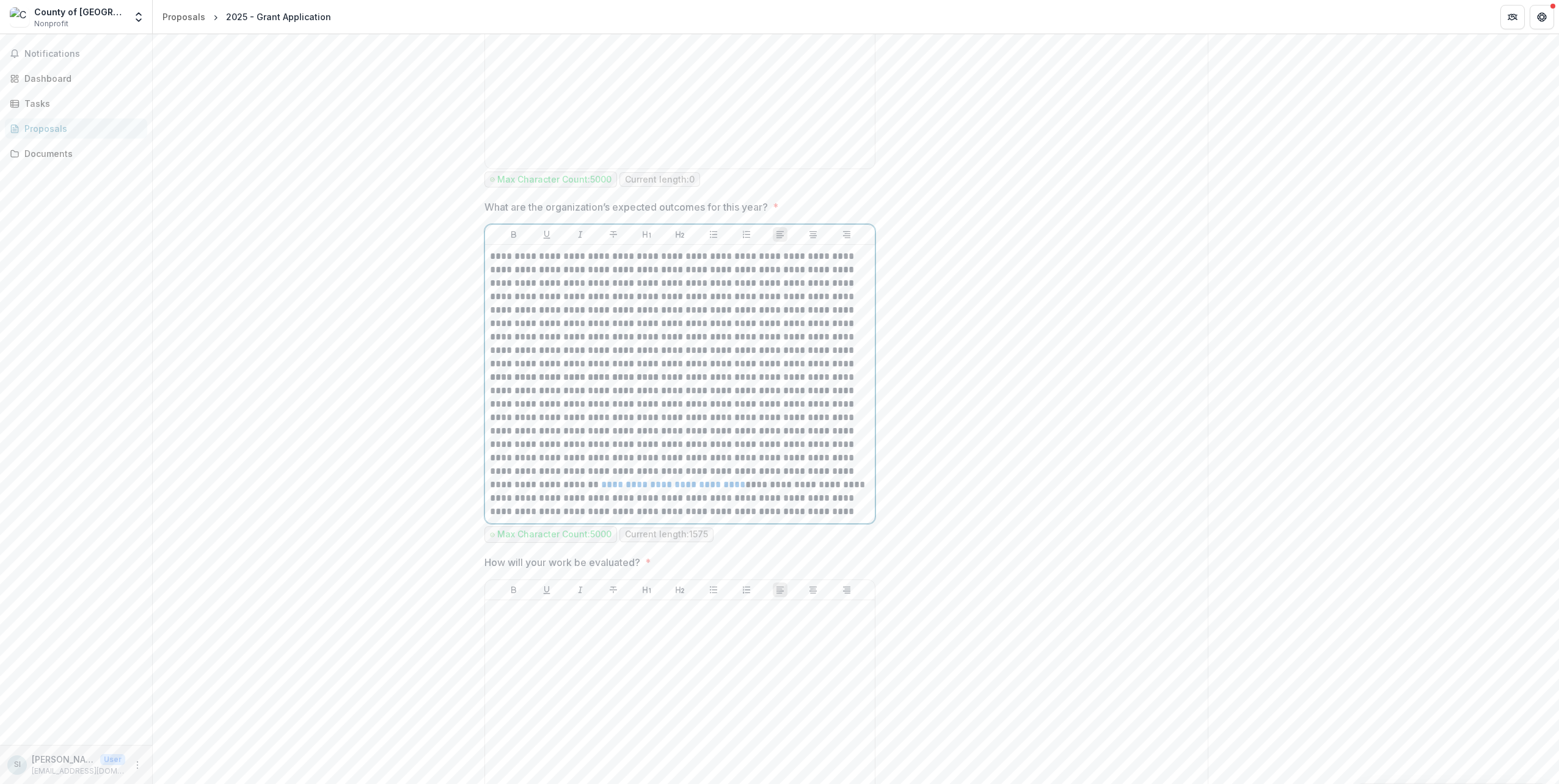
click at [490, 373] on p "**********" at bounding box center [680, 444] width 380 height 148
click at [755, 479] on p "**********" at bounding box center [680, 458] width 380 height 148
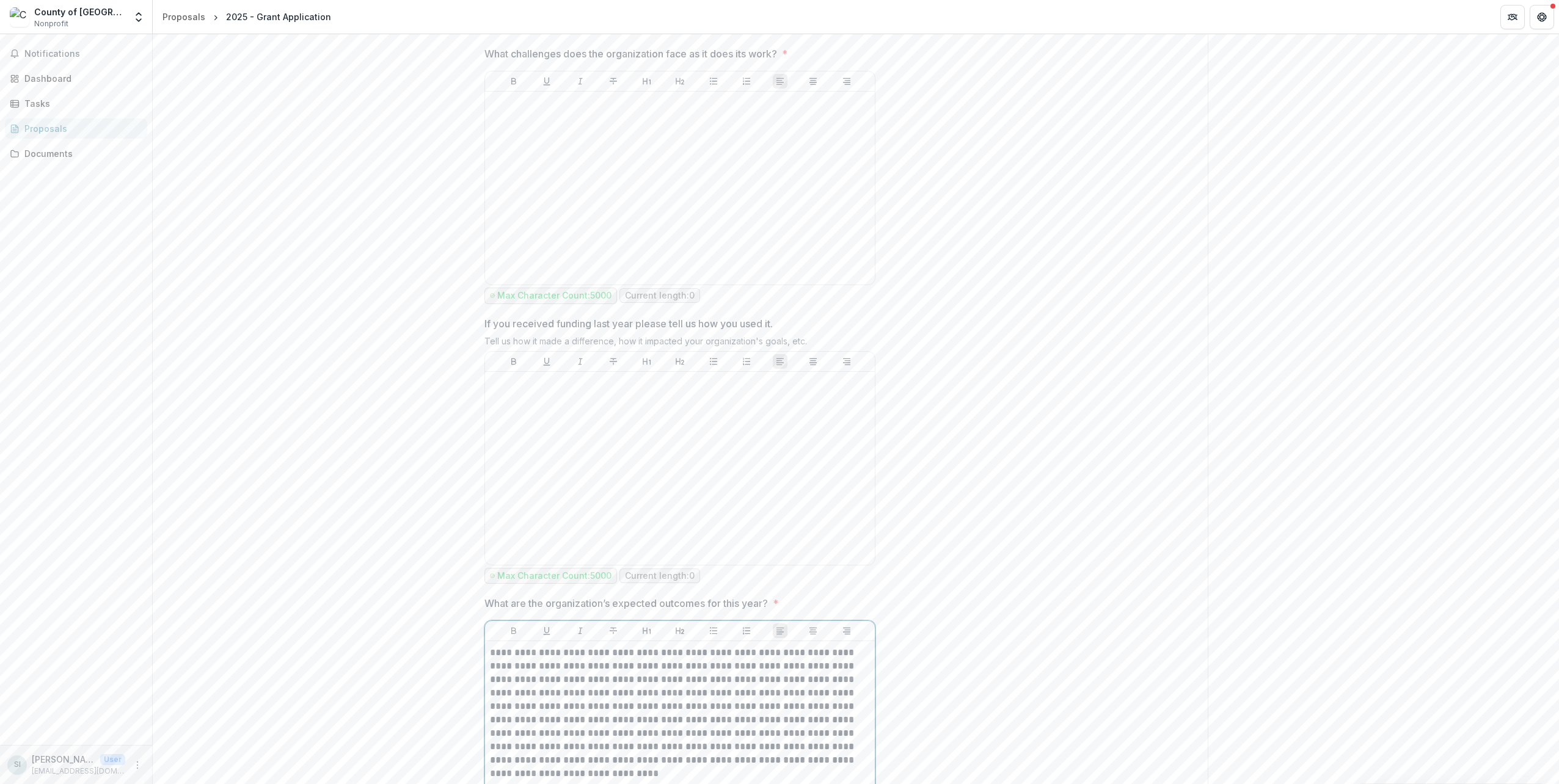
scroll to position [705, 0]
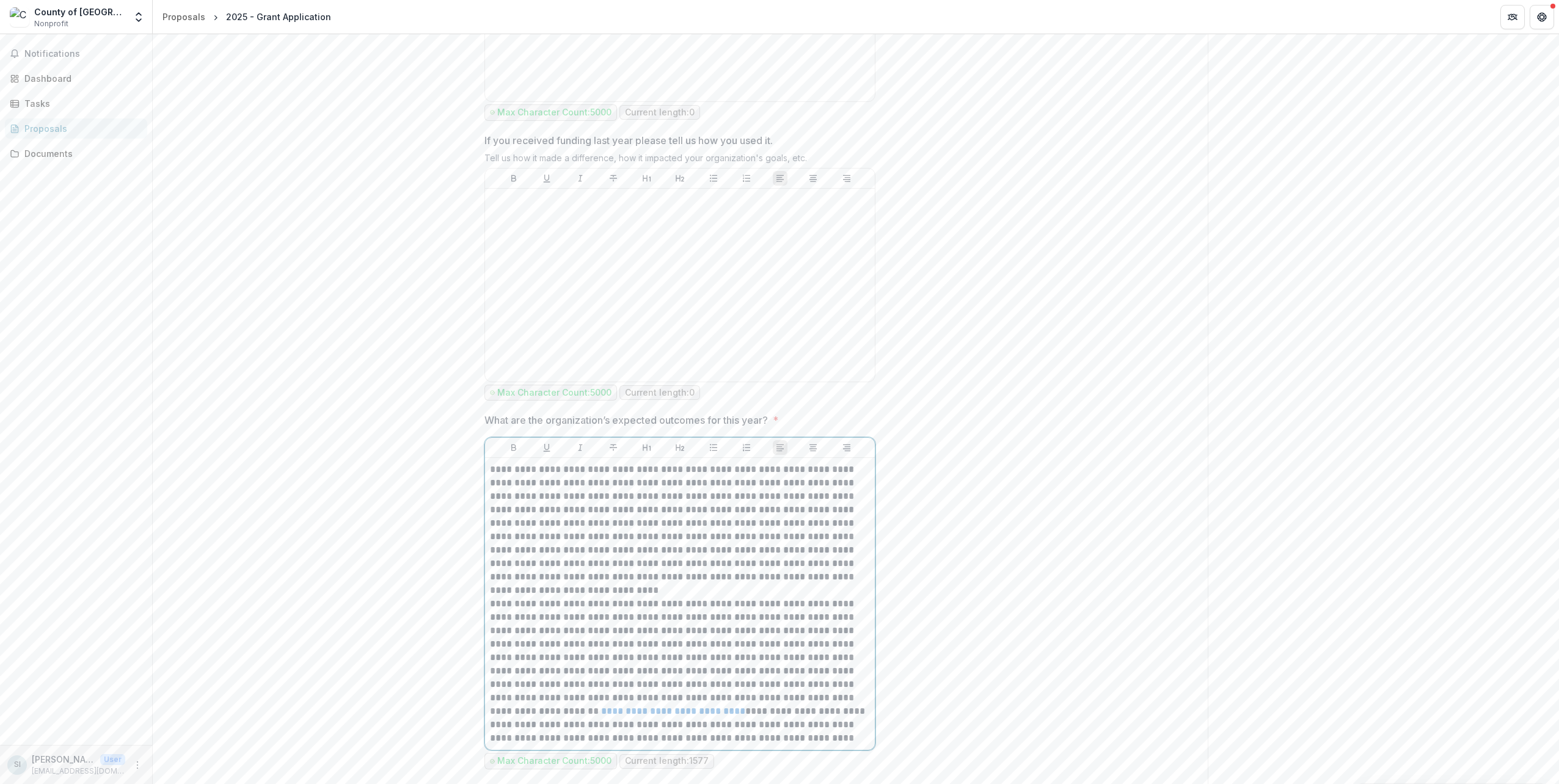
click at [831, 573] on p "**********" at bounding box center [680, 523] width 380 height 121
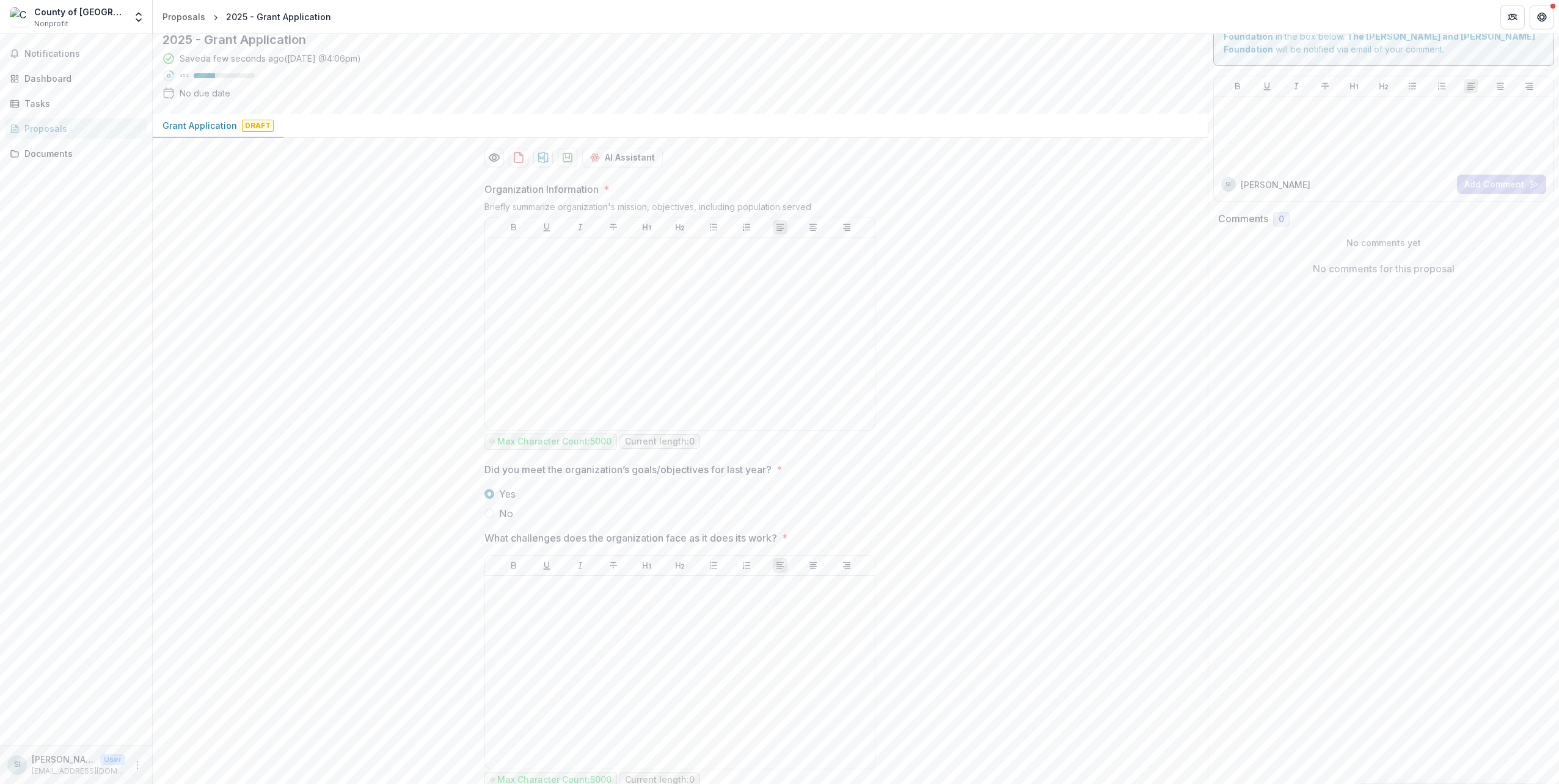
scroll to position [33, 0]
click at [614, 362] on div at bounding box center [680, 338] width 380 height 183
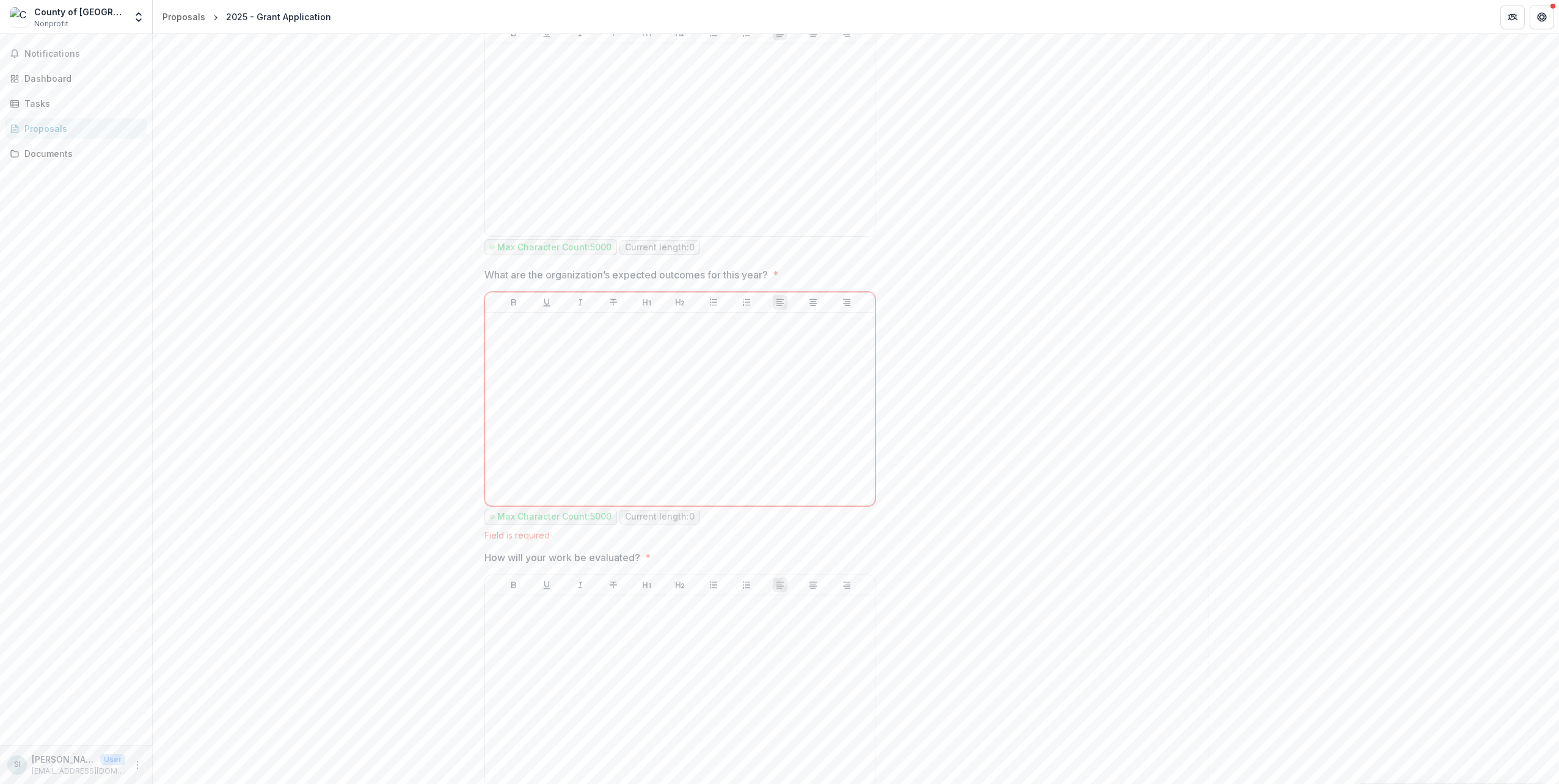
scroll to position [1010, 0]
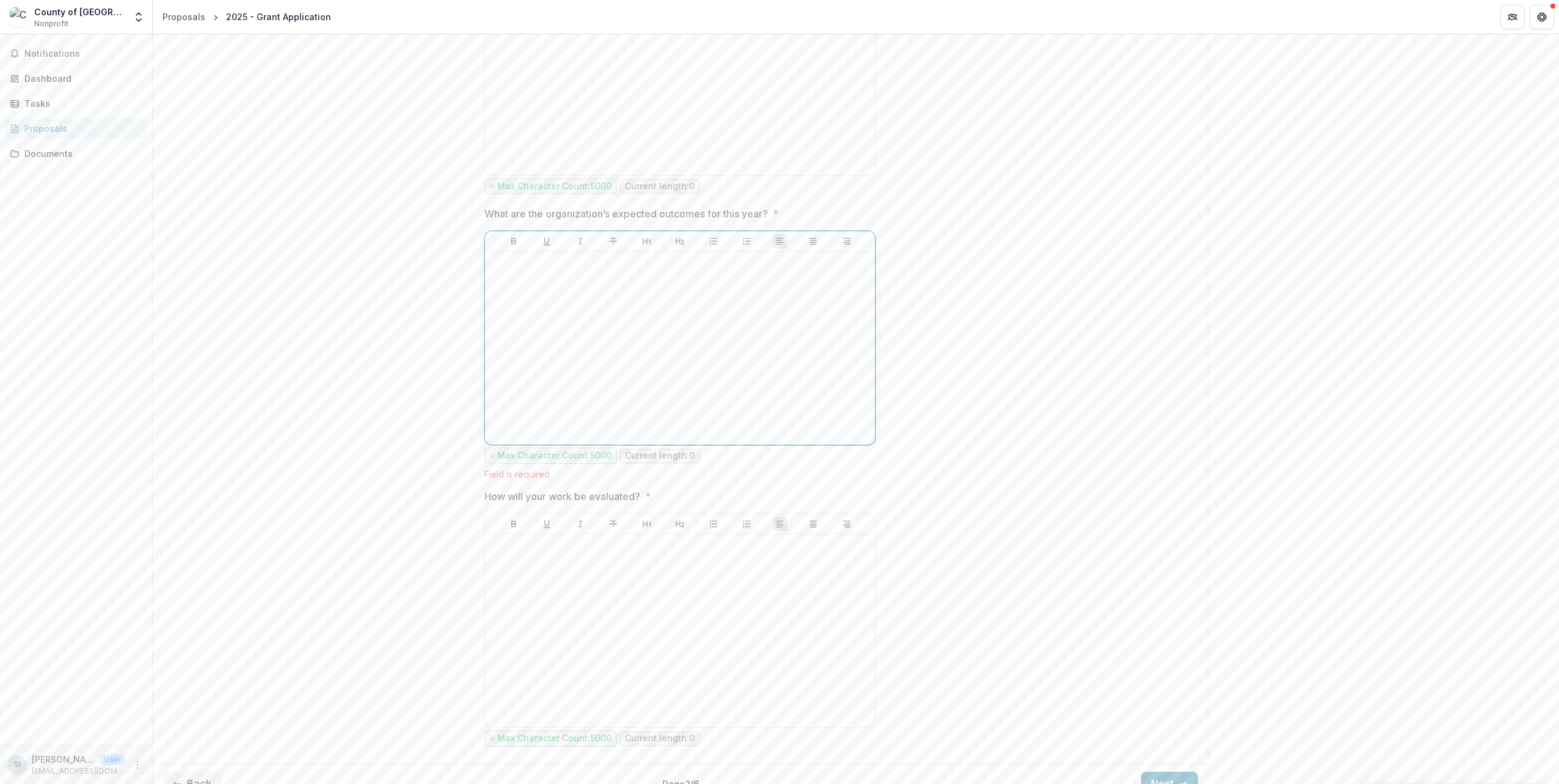
click at [712, 364] on div at bounding box center [680, 348] width 380 height 183
click at [1170, 775] on button "Next" at bounding box center [1169, 784] width 57 height 25
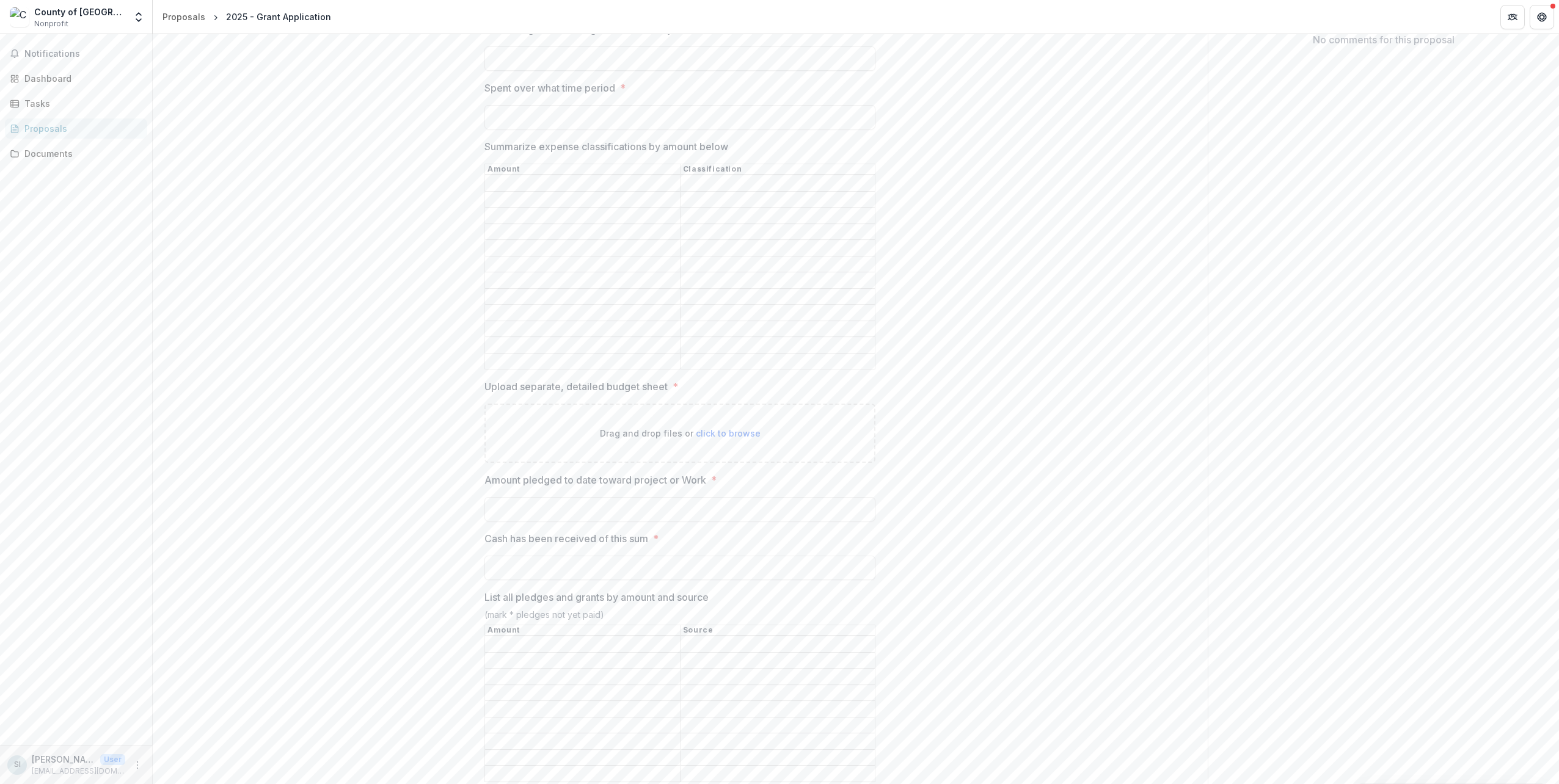
scroll to position [758, 0]
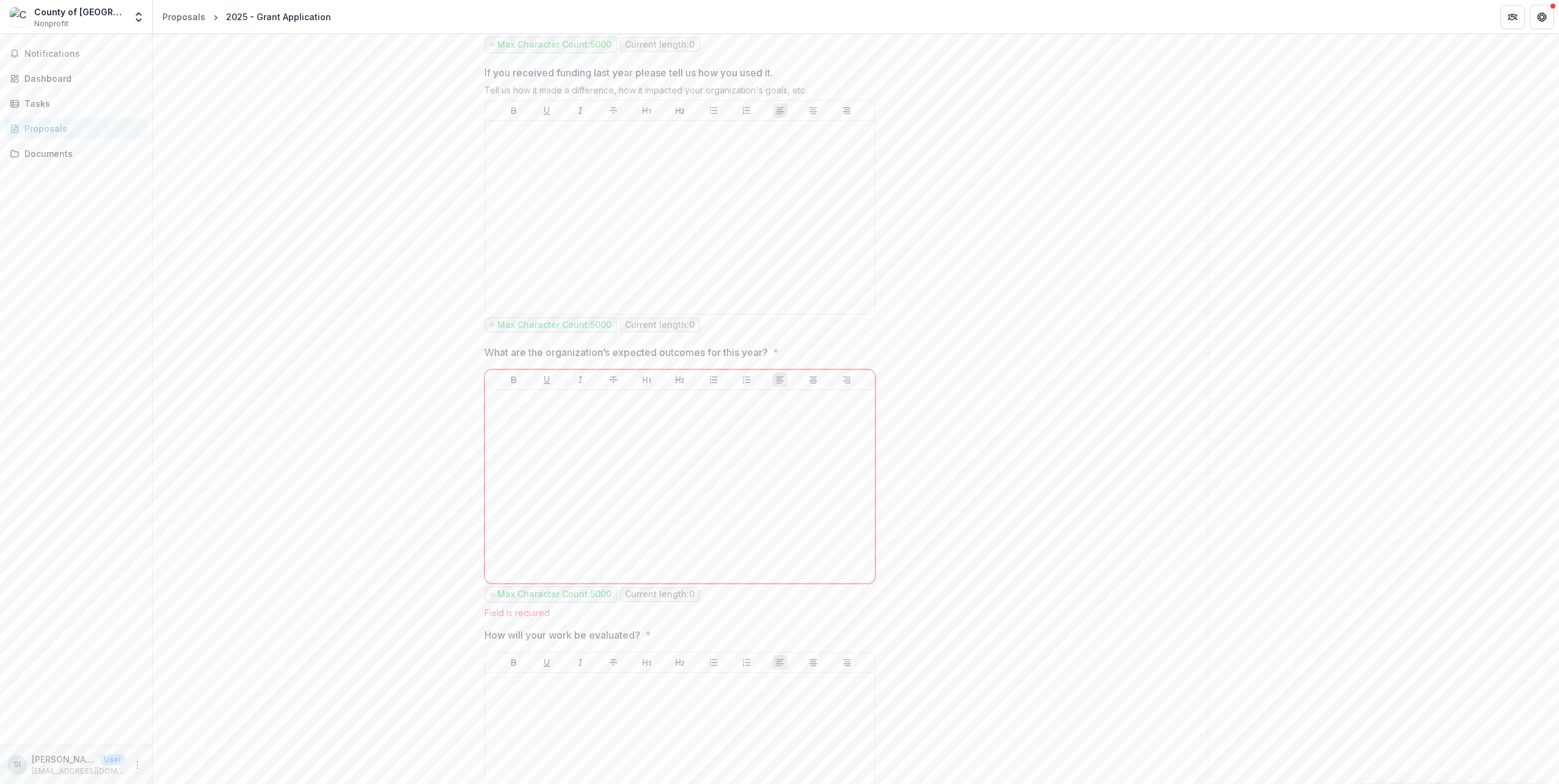
scroll to position [1023, 0]
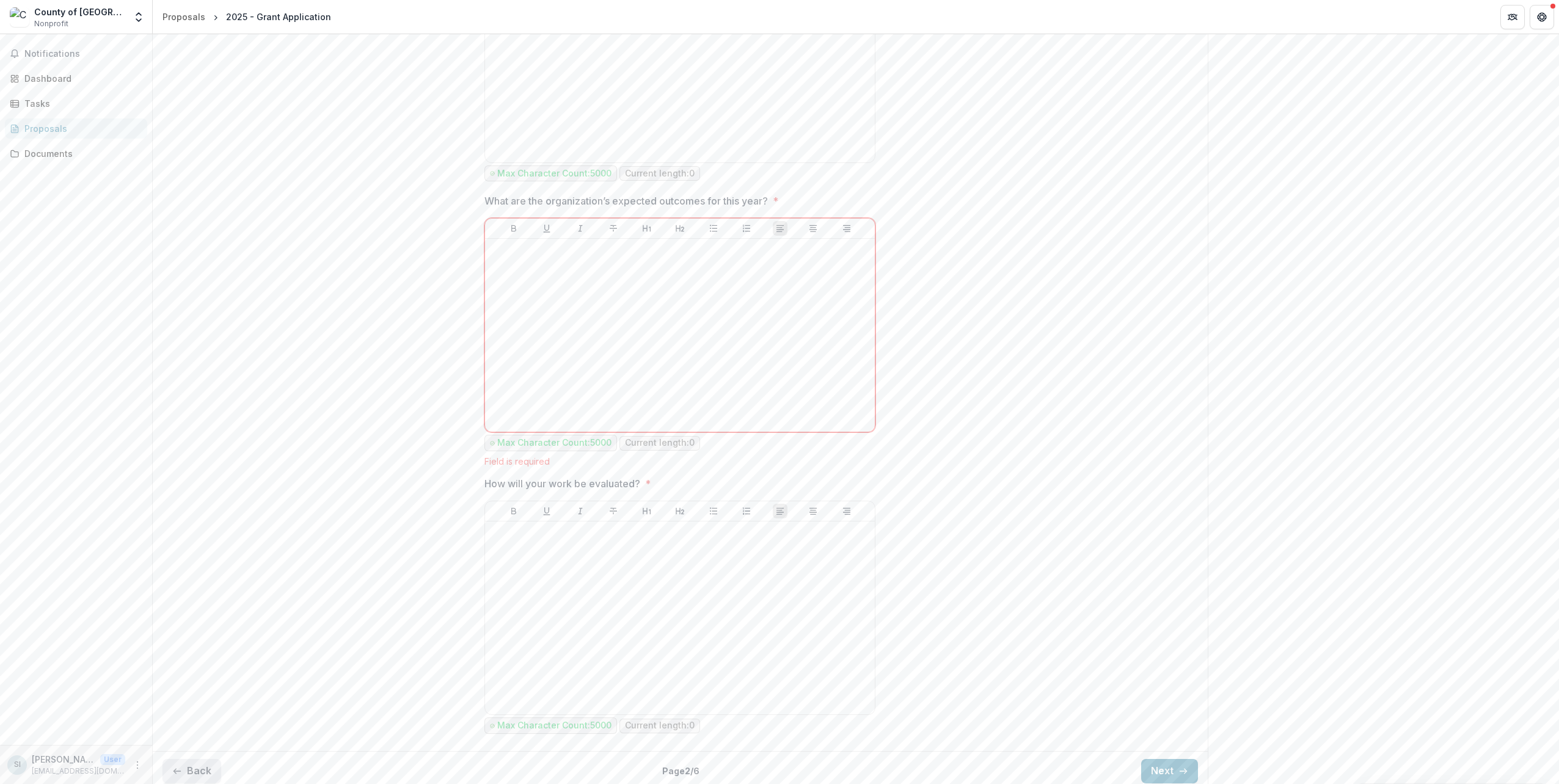
click at [211, 763] on button "Back" at bounding box center [191, 772] width 59 height 25
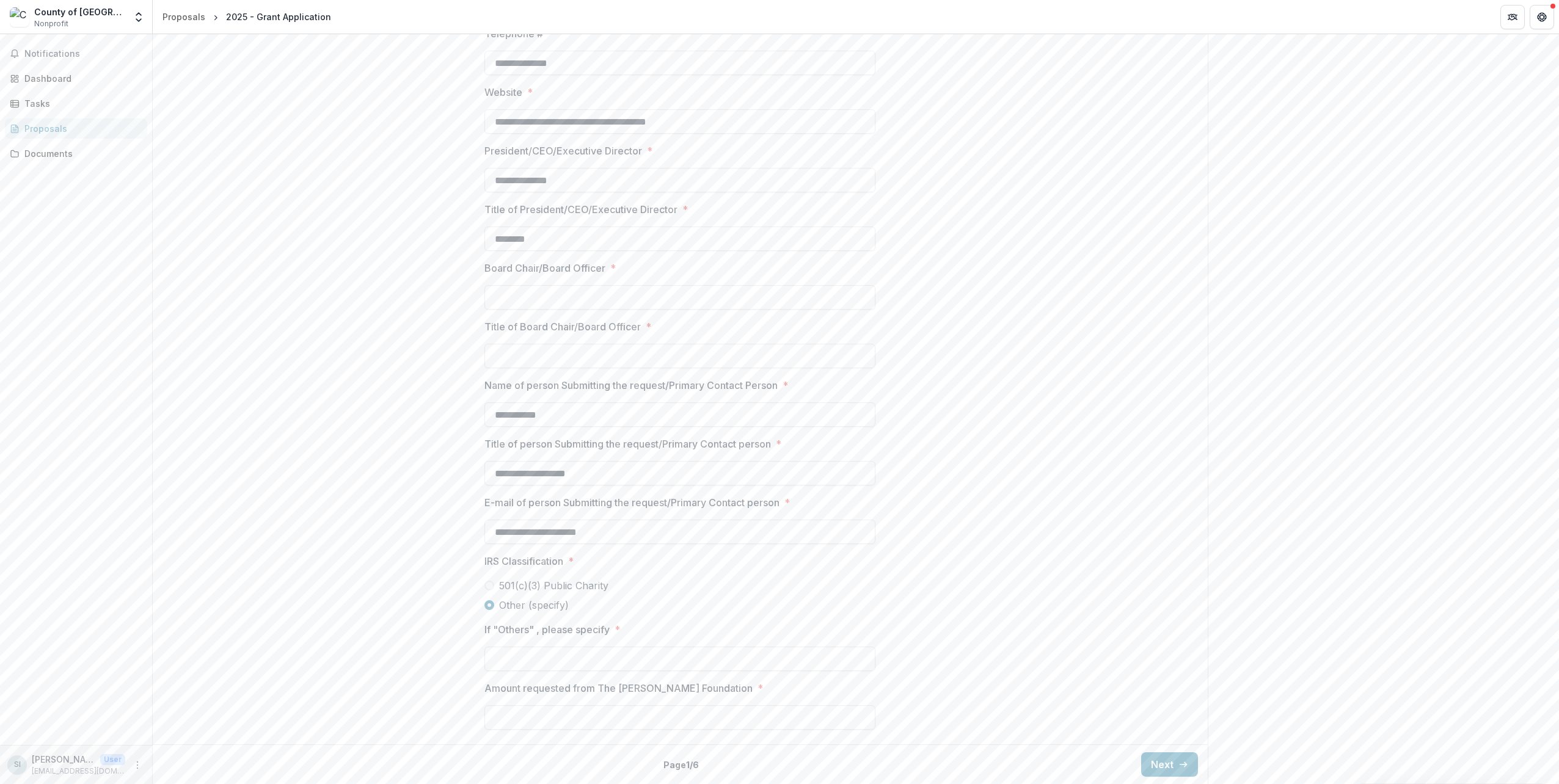
scroll to position [735, 0]
click at [535, 656] on input "If "Others" , please specify *" at bounding box center [680, 660] width 391 height 25
type input "**********"
click at [400, 660] on div "**********" at bounding box center [680, 107] width 1055 height 1266
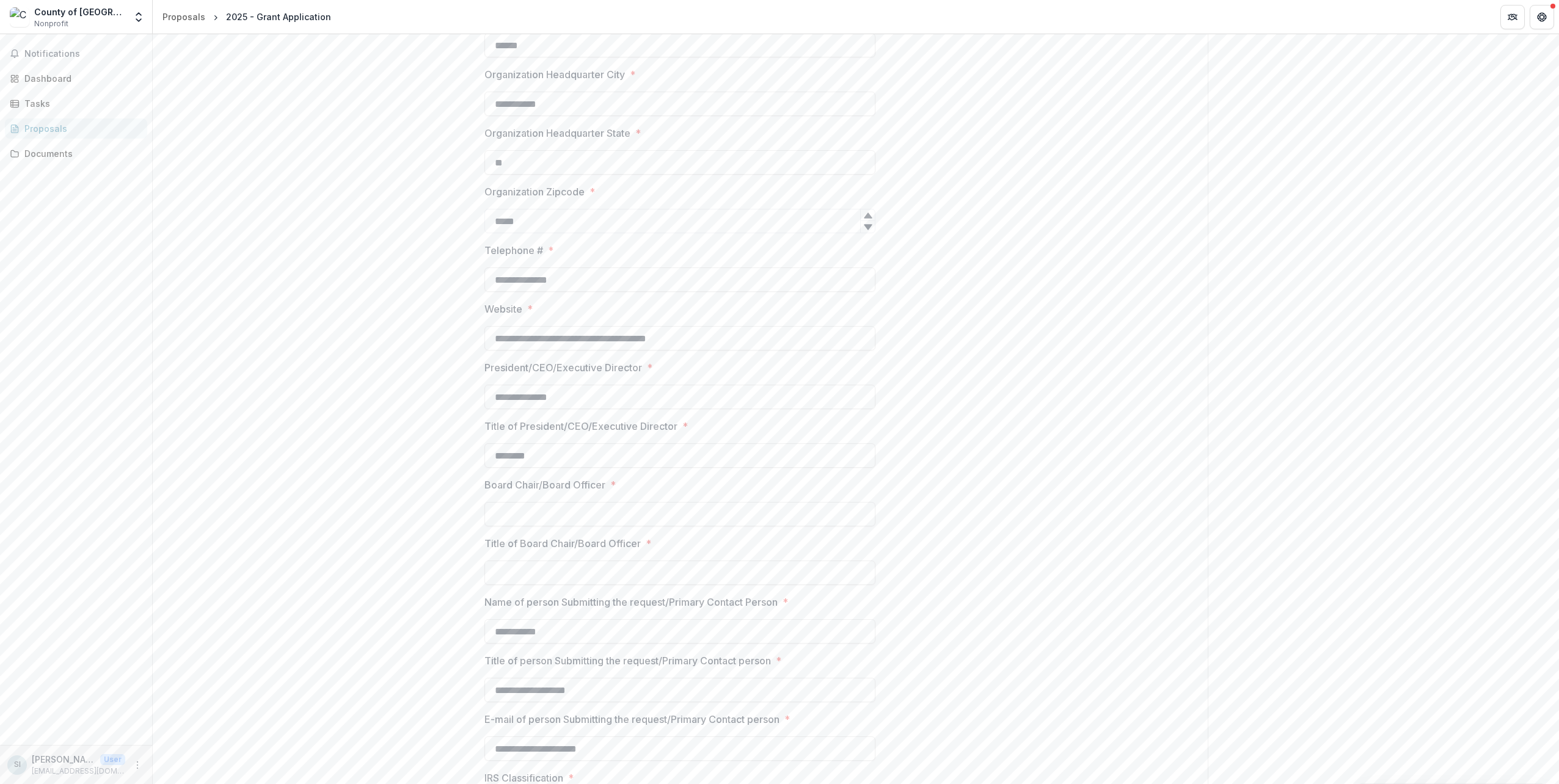
scroll to position [491, 0]
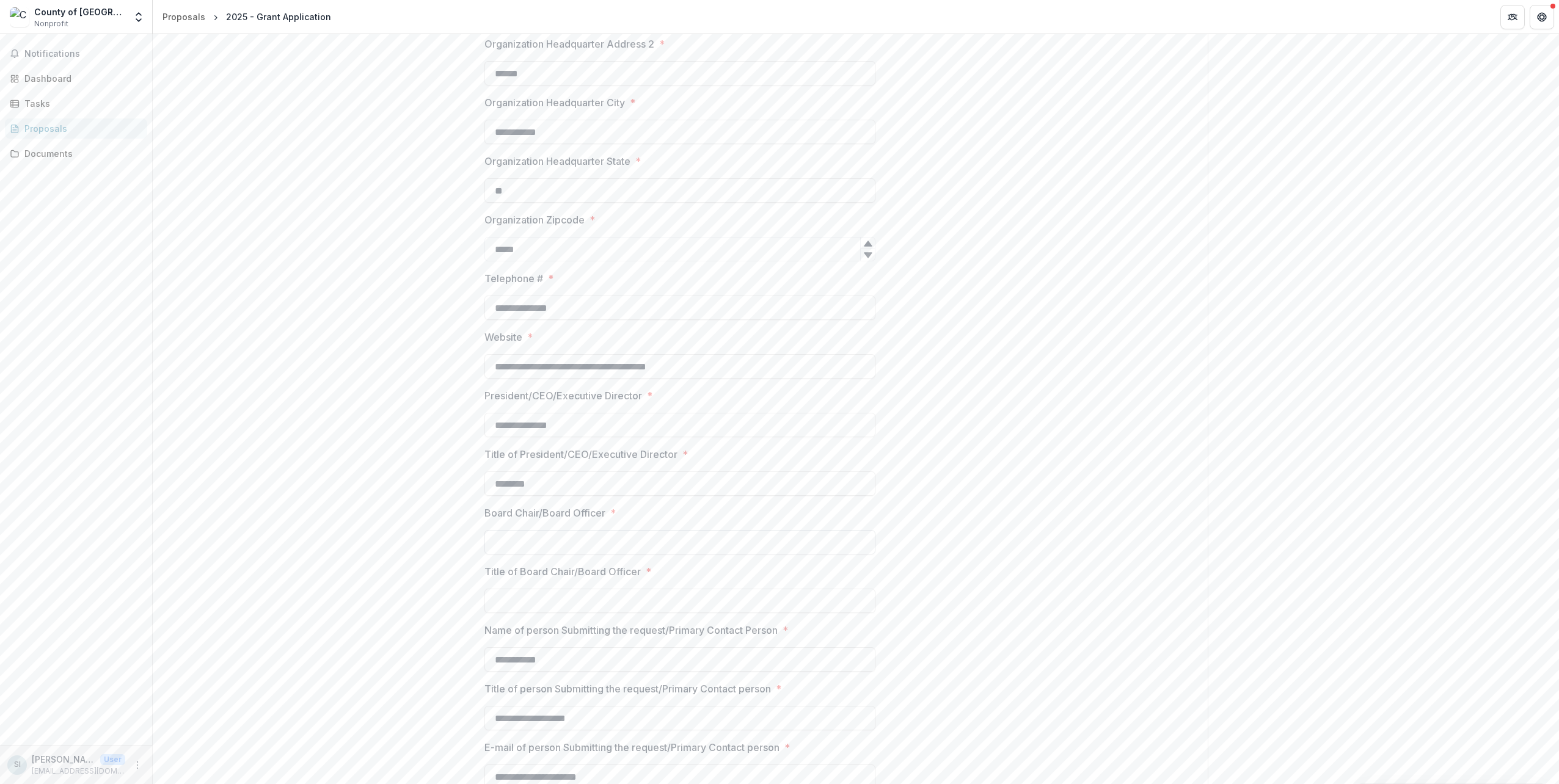
click at [522, 549] on input "Board Chair/Board Officer *" at bounding box center [680, 542] width 391 height 25
click at [529, 543] on input "Board Chair/Board Officer *" at bounding box center [680, 542] width 391 height 25
paste input "**********"
type input "**********"
click at [400, 571] on div "**********" at bounding box center [680, 351] width 1055 height 1266
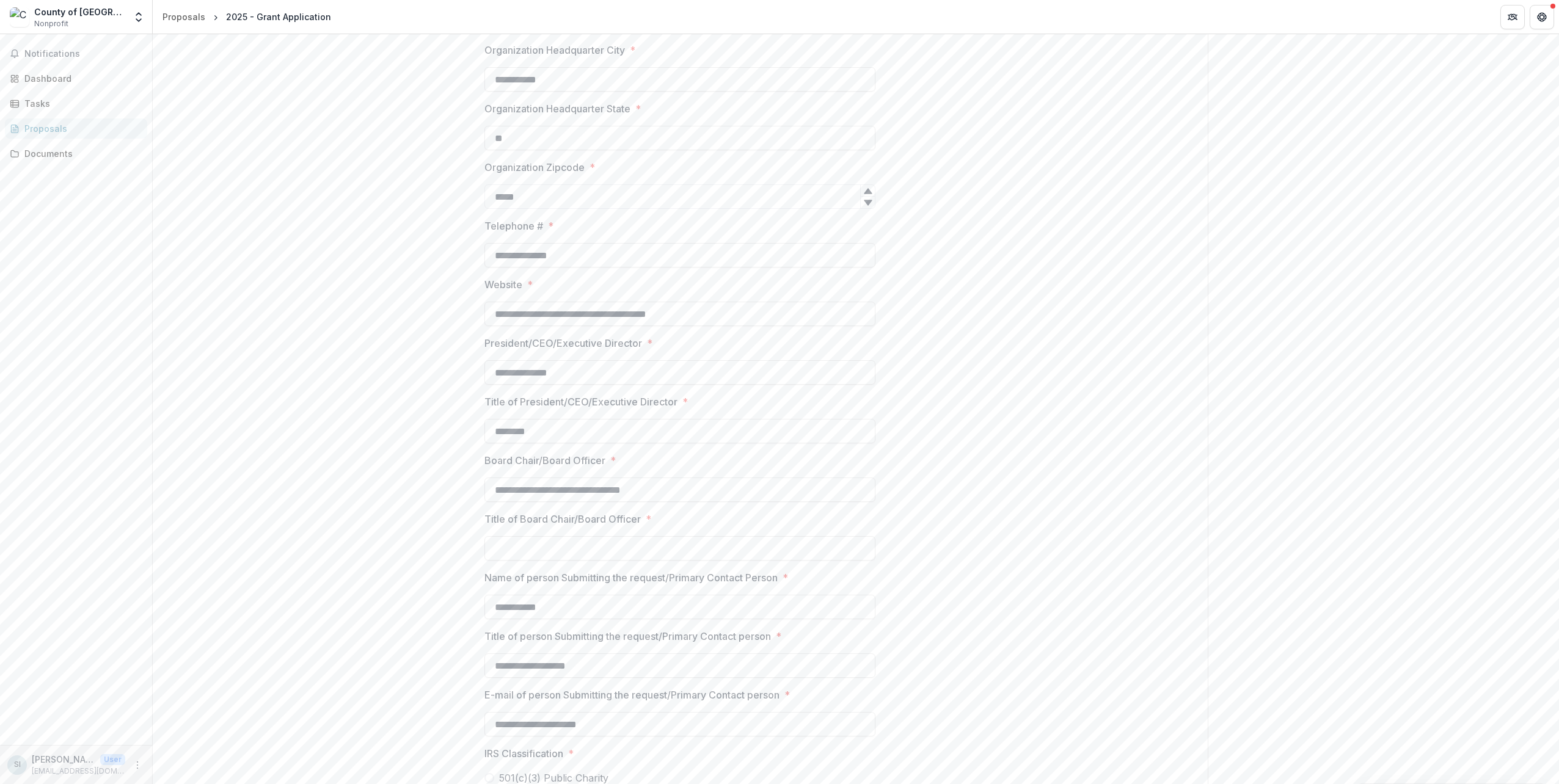
scroll to position [735, 0]
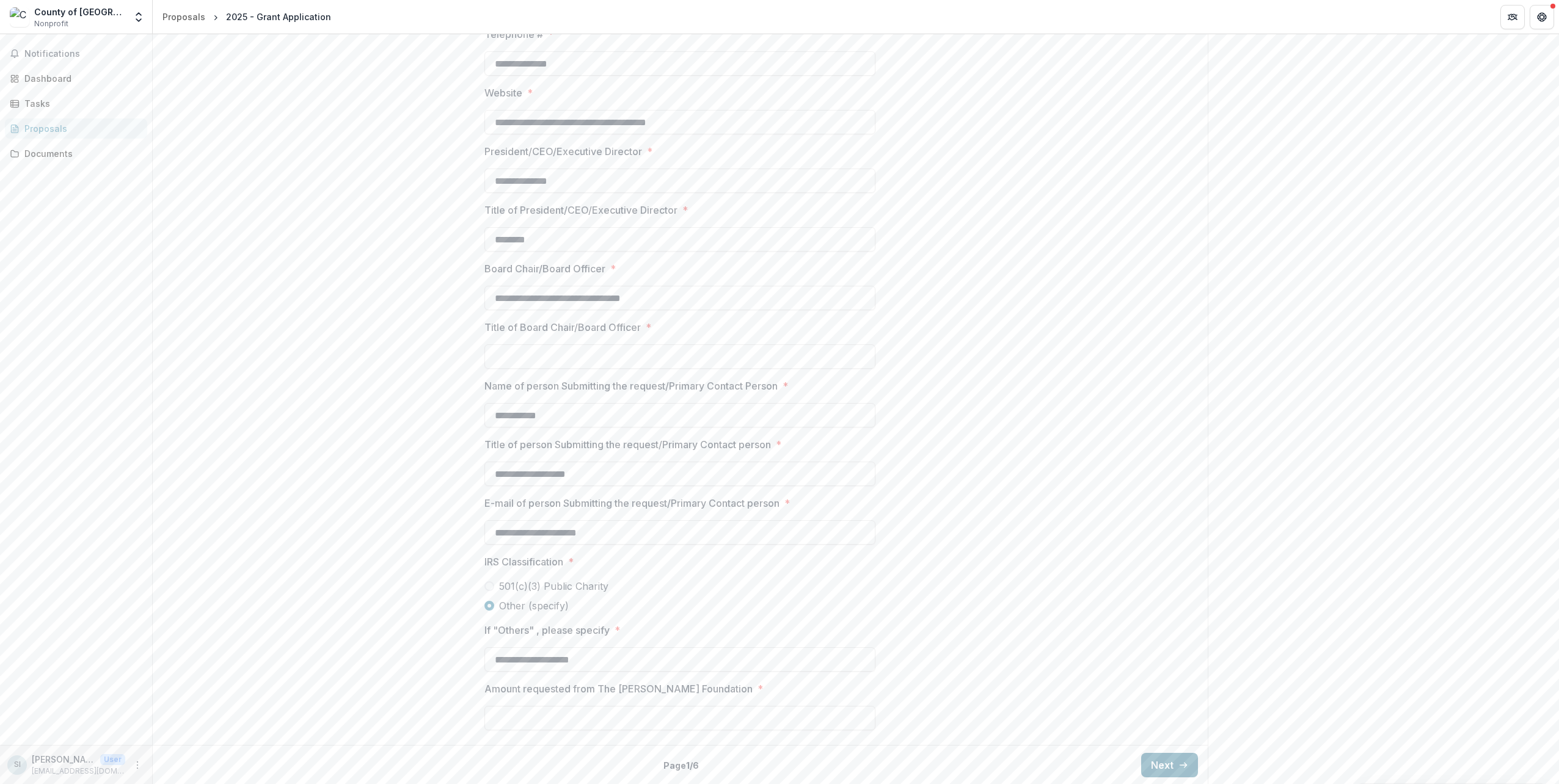
click at [1153, 763] on button "Next" at bounding box center [1169, 766] width 57 height 25
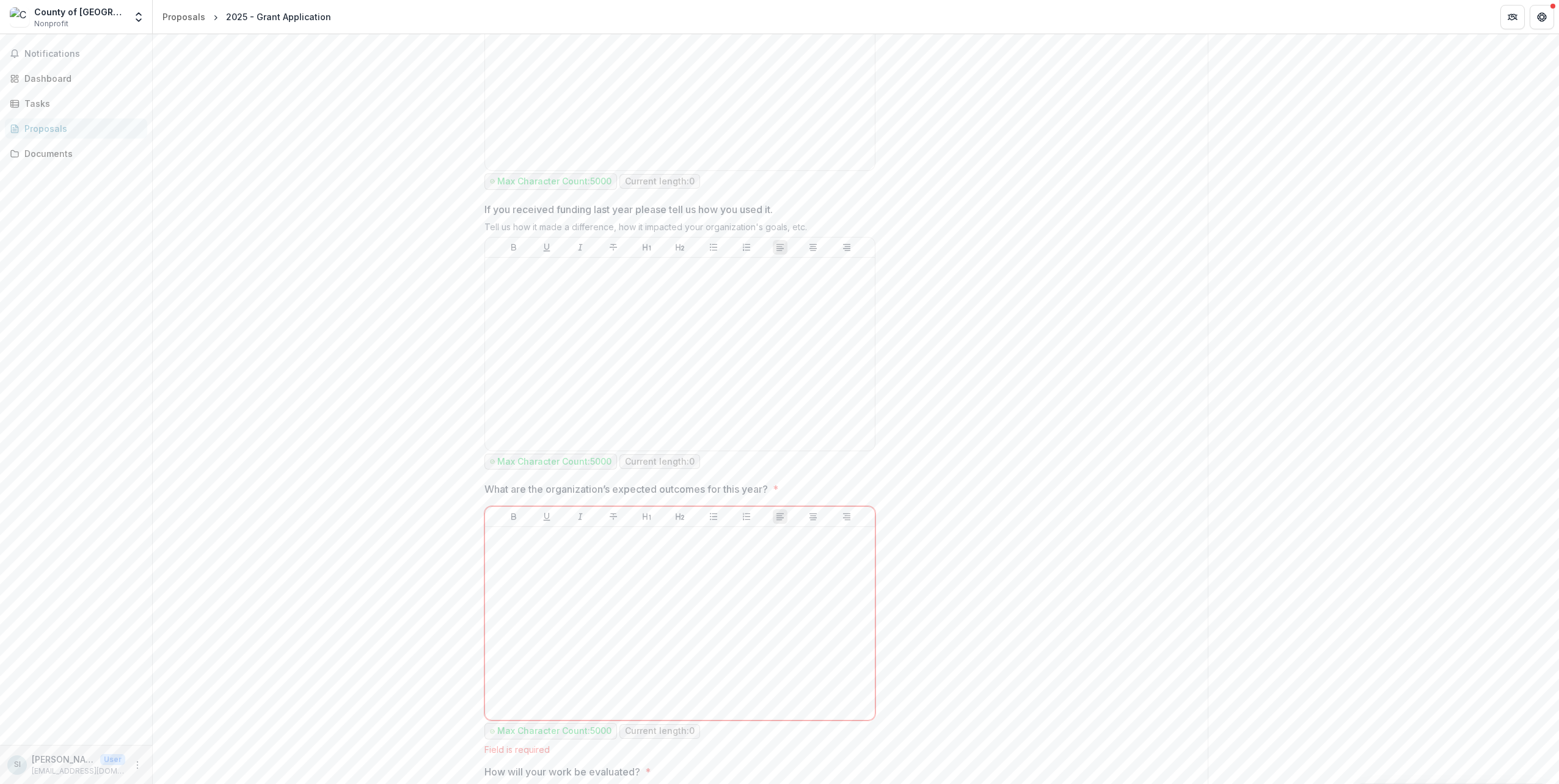
click at [457, 529] on div "**********" at bounding box center [680, 254] width 1055 height 1560
click at [541, 384] on div at bounding box center [680, 354] width 380 height 183
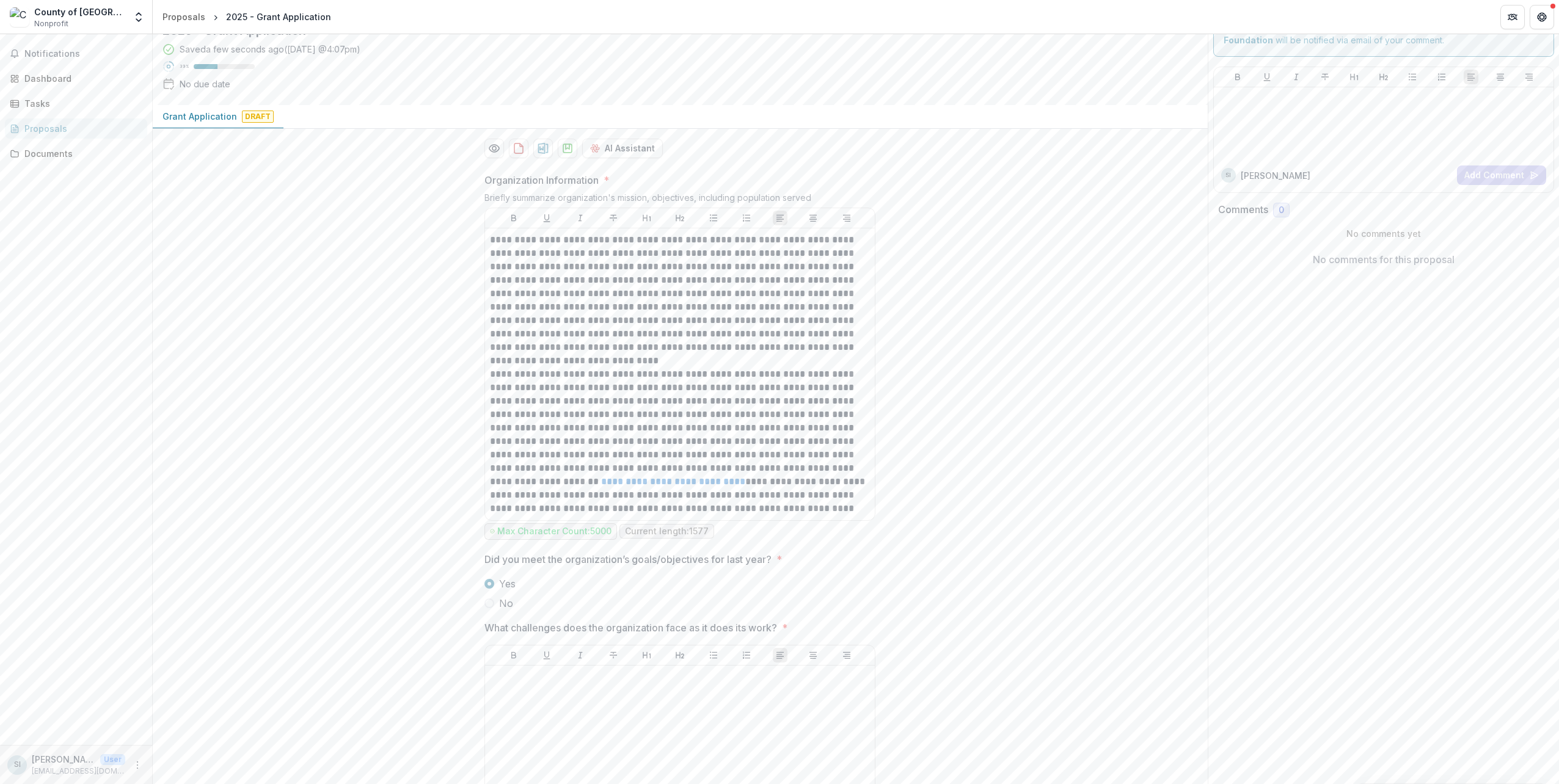
scroll to position [2, 0]
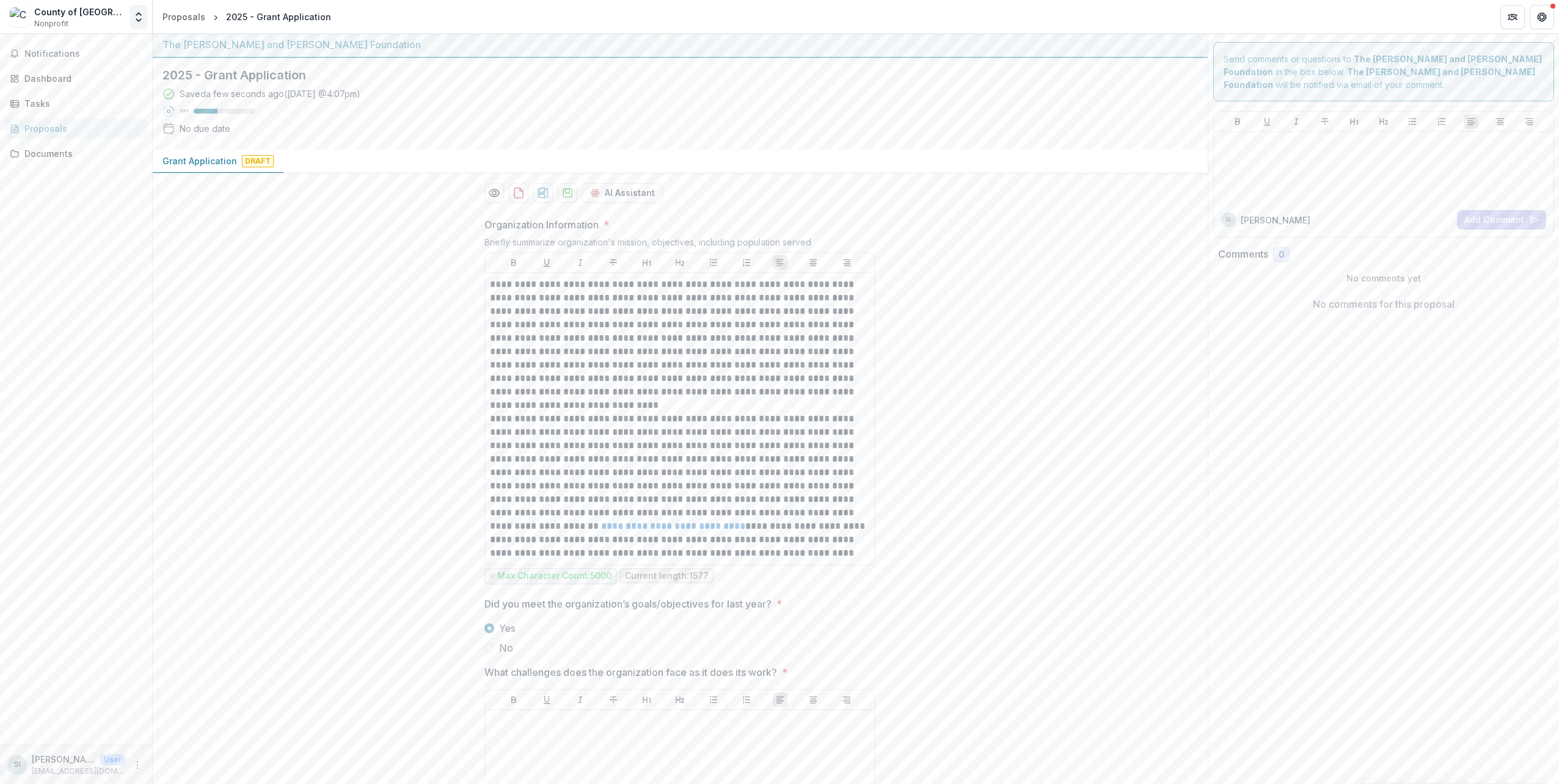
click at [136, 19] on icon "Open entity switcher" at bounding box center [138, 18] width 12 height 12
click at [89, 120] on link "Team Settings" at bounding box center [64, 115] width 171 height 20
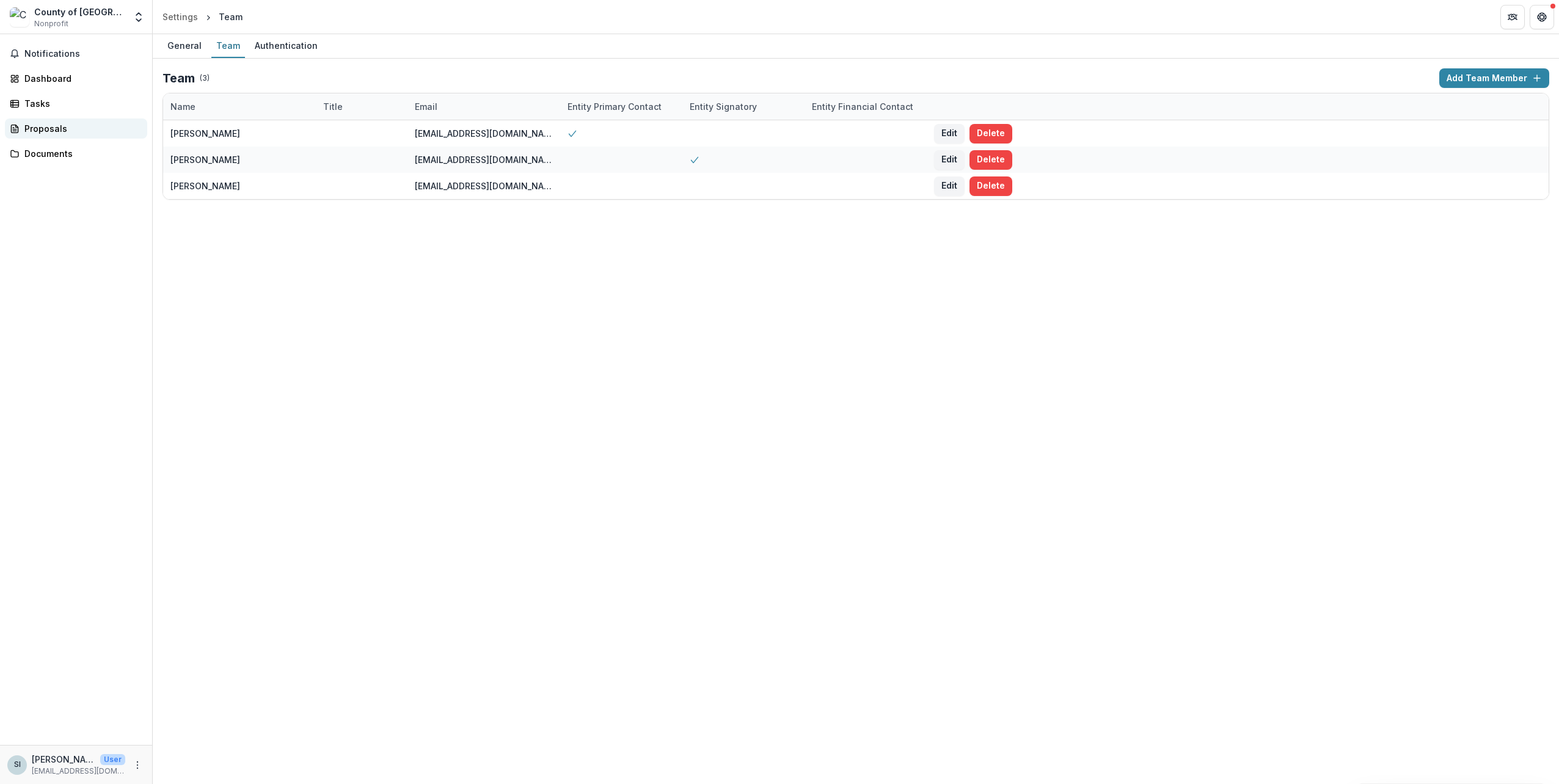
click at [123, 123] on div "Proposals" at bounding box center [81, 128] width 113 height 13
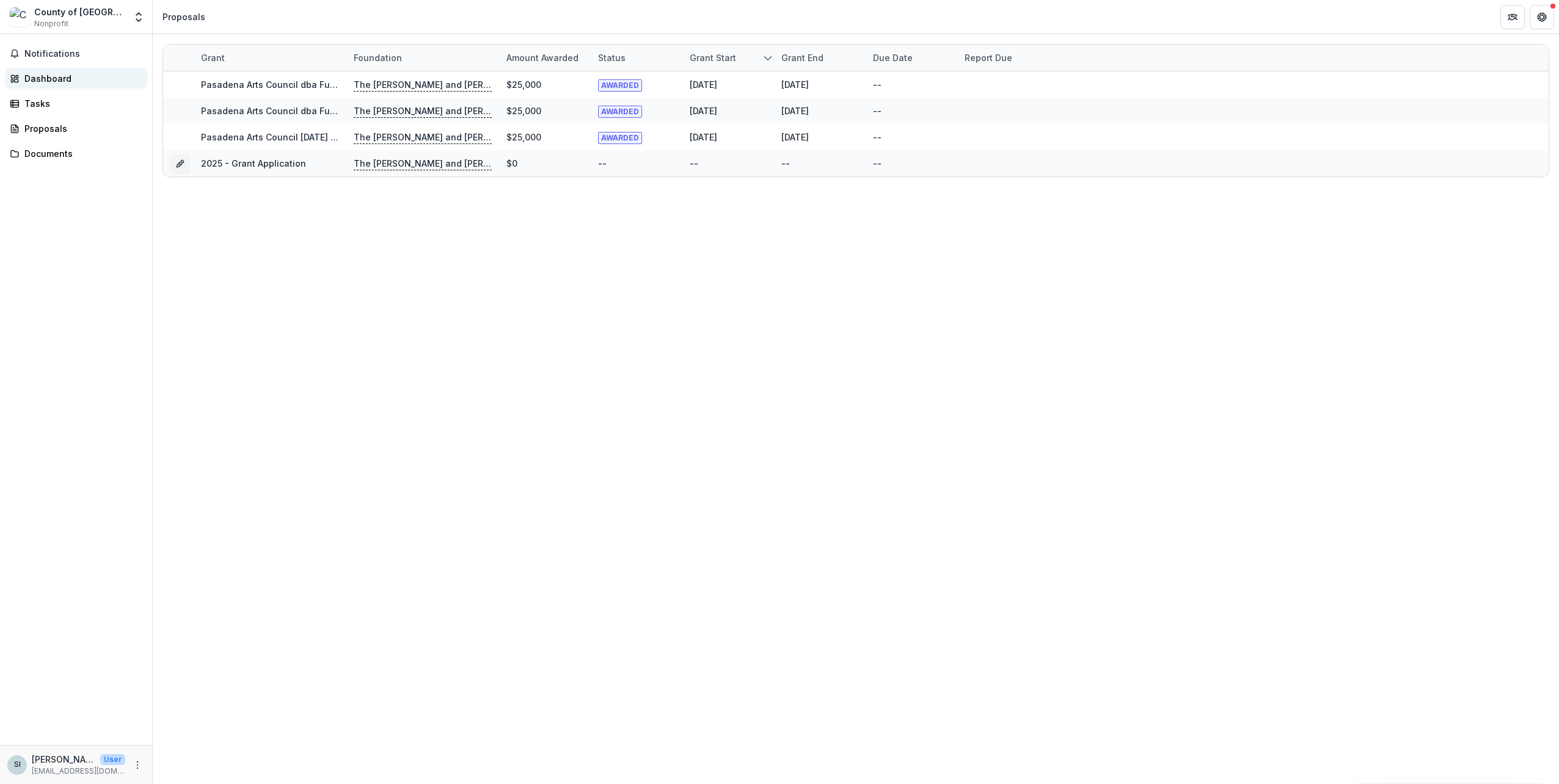
click at [86, 81] on div "Dashboard" at bounding box center [81, 78] width 113 height 13
